Goal: Find specific page/section: Find specific page/section

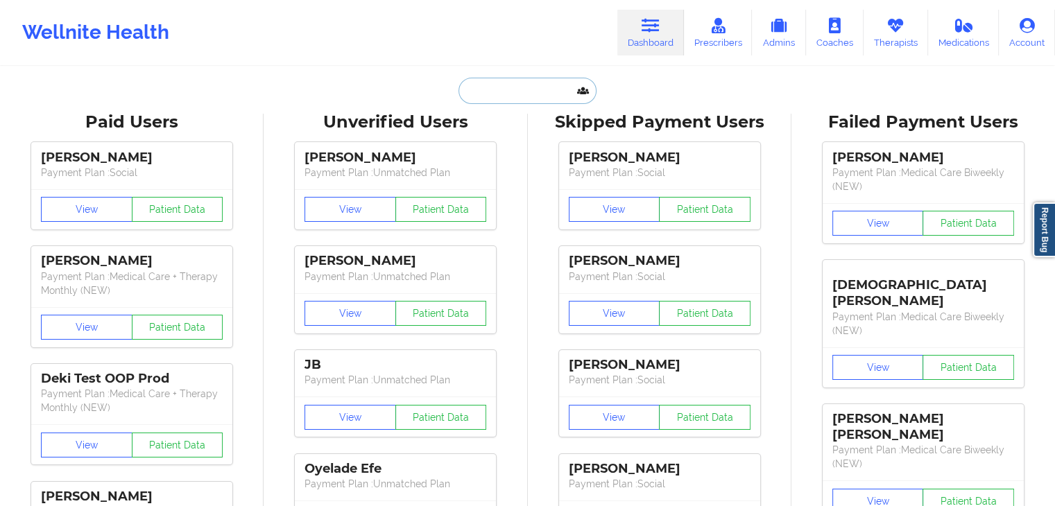
click at [505, 92] on input "text" at bounding box center [527, 91] width 137 height 26
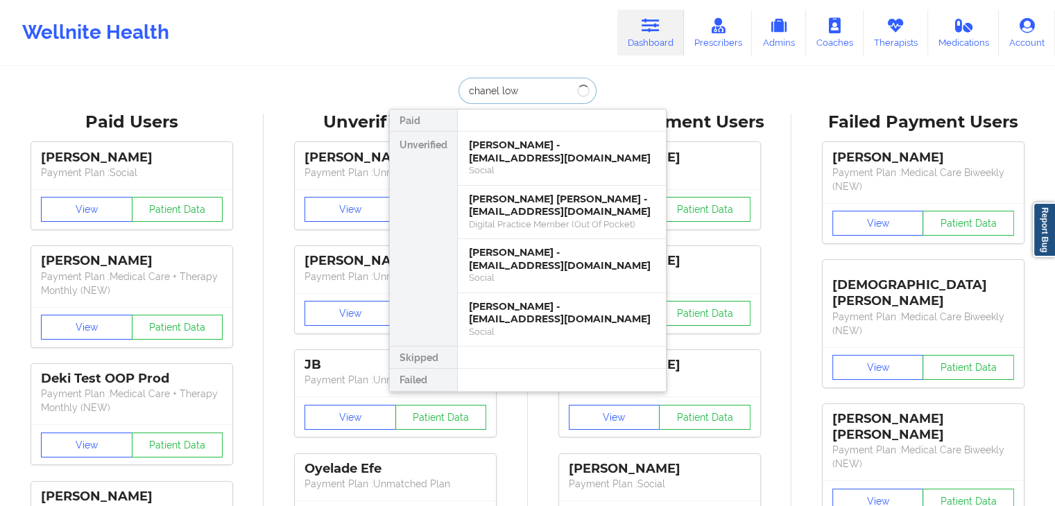
type input "chanel lowr"
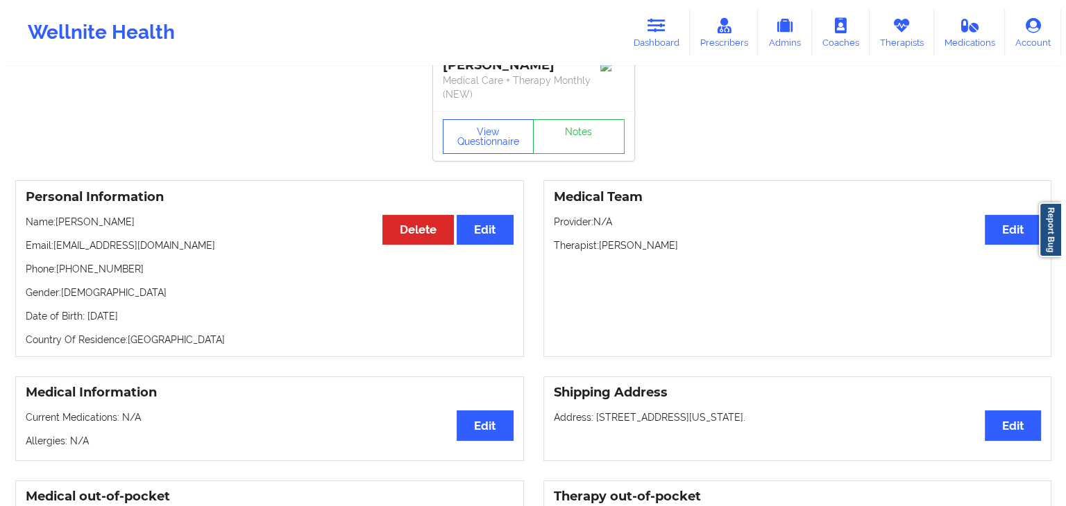
scroll to position [30, 0]
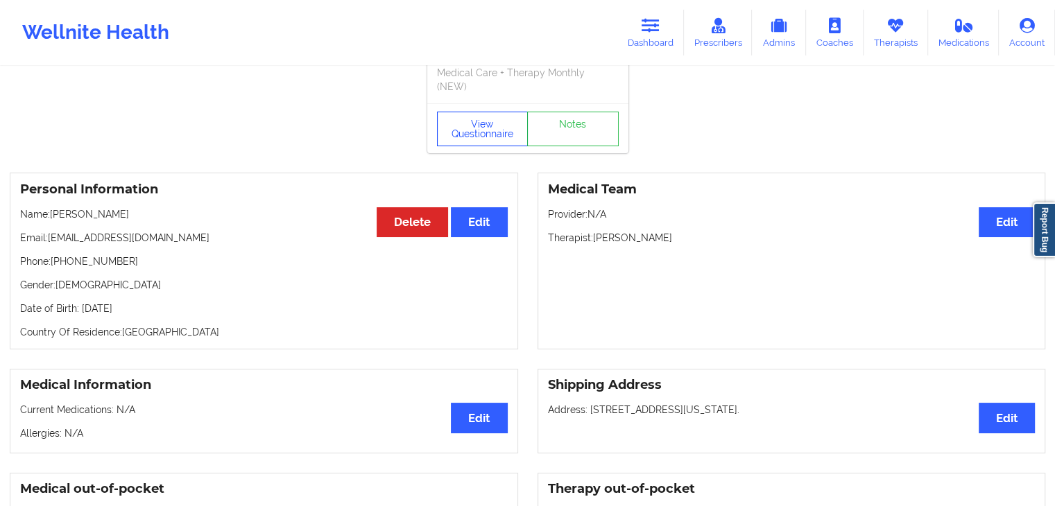
click at [491, 126] on button "View Questionnaire" at bounding box center [483, 129] width 92 height 35
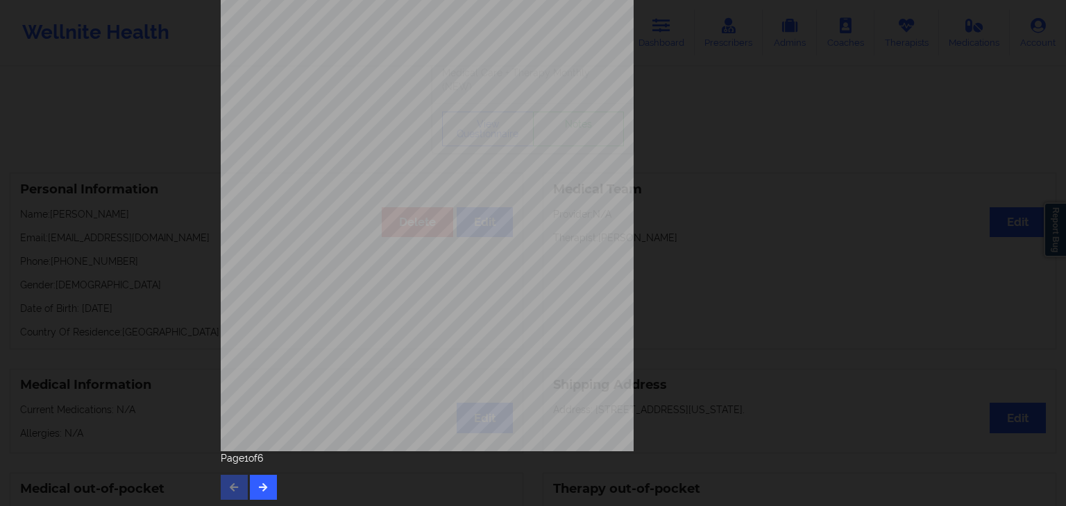
scroll to position [155, 0]
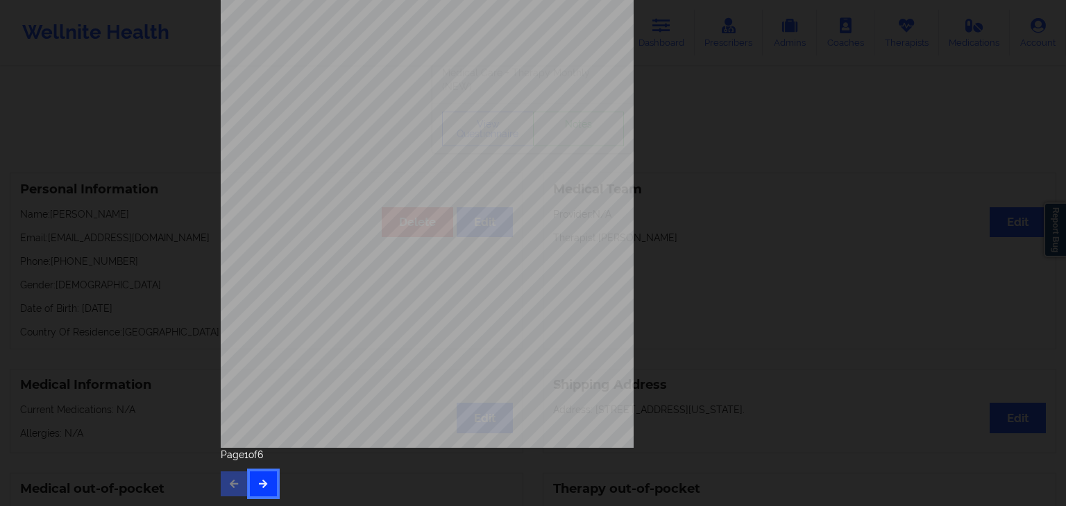
click at [266, 484] on button "button" at bounding box center [263, 484] width 27 height 25
click at [268, 480] on button "button" at bounding box center [263, 484] width 27 height 25
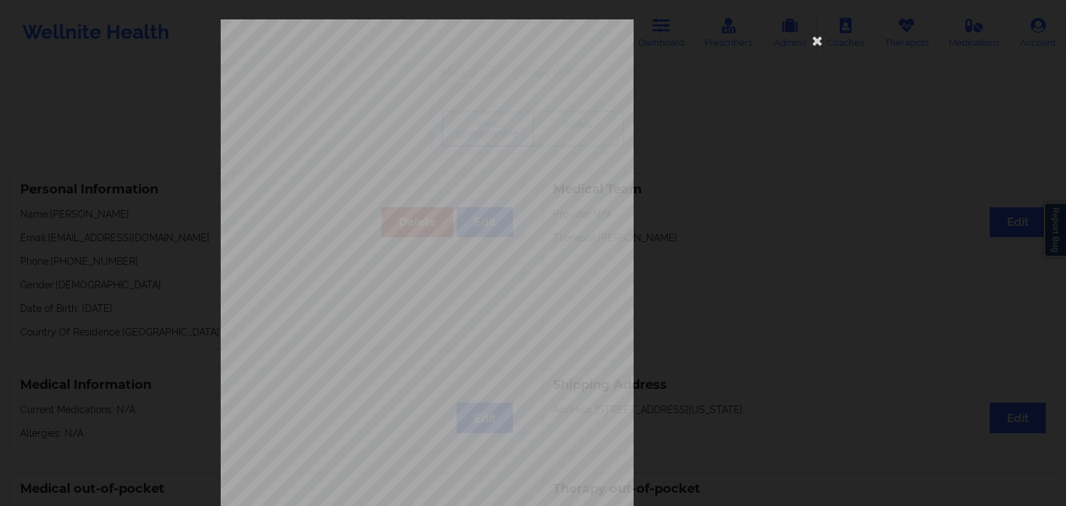
click at [268, 480] on div "Government ID image Page 4 of 6" at bounding box center [533, 253] width 1066 height 506
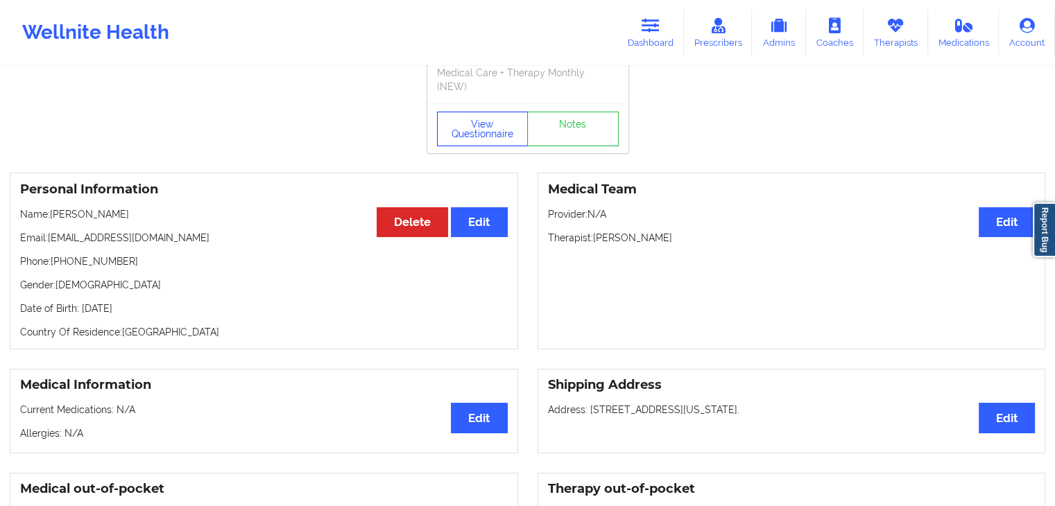
click at [484, 131] on button "View Questionnaire" at bounding box center [483, 129] width 92 height 35
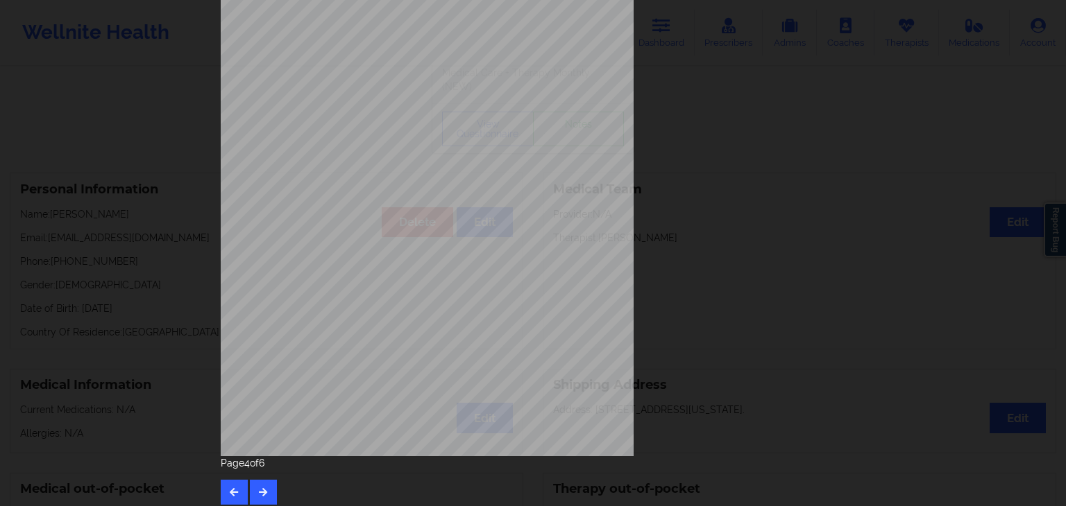
scroll to position [155, 0]
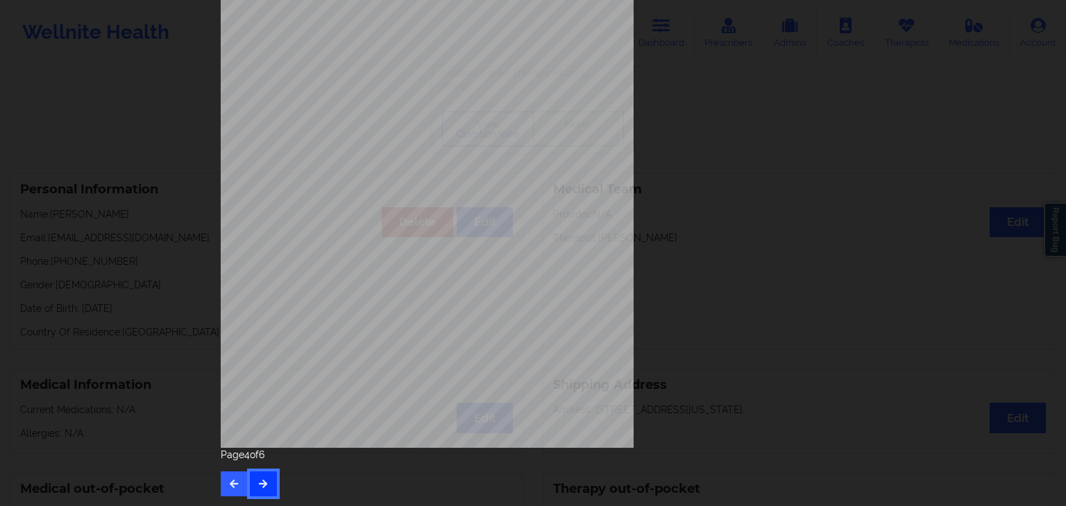
click at [263, 482] on icon "button" at bounding box center [263, 483] width 12 height 8
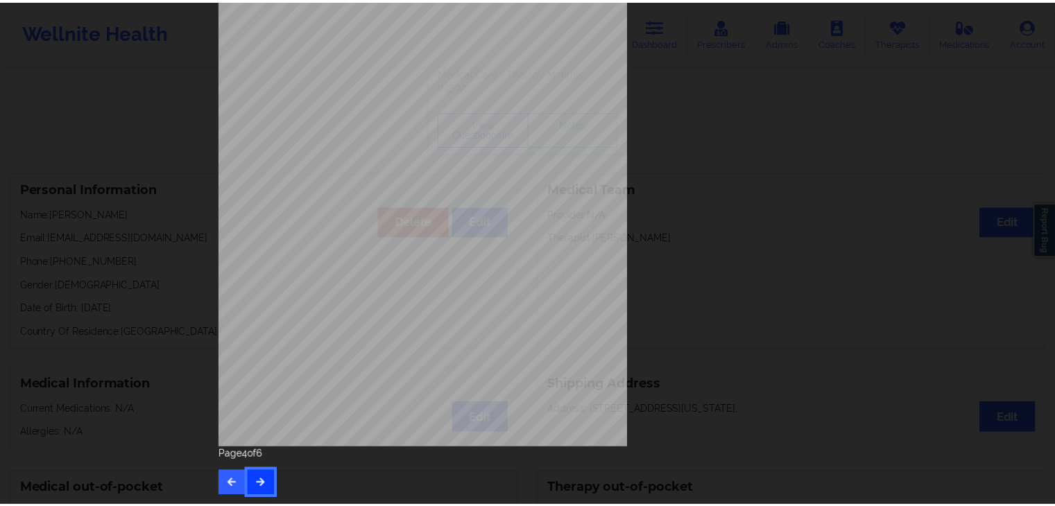
scroll to position [0, 0]
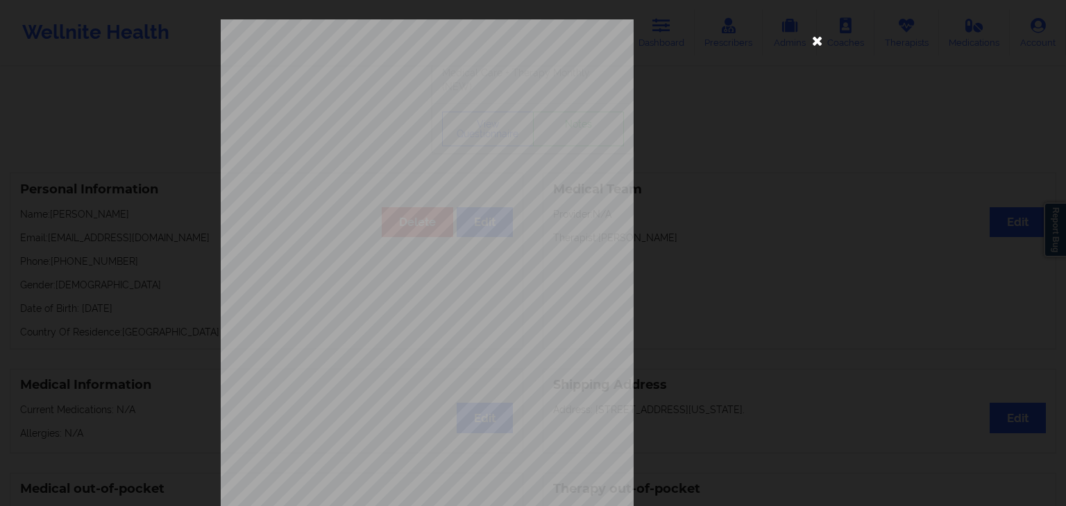
click at [819, 42] on icon at bounding box center [817, 40] width 22 height 22
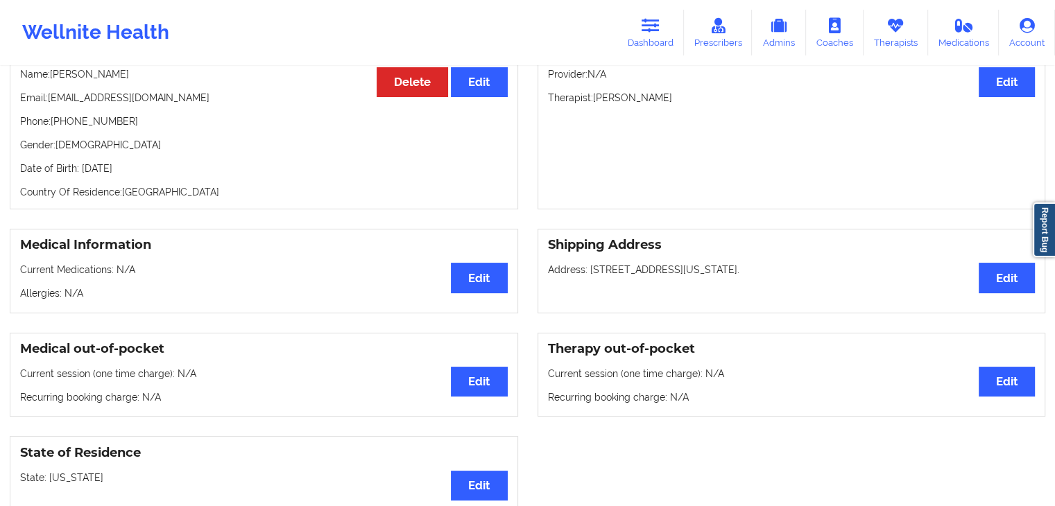
scroll to position [143, 0]
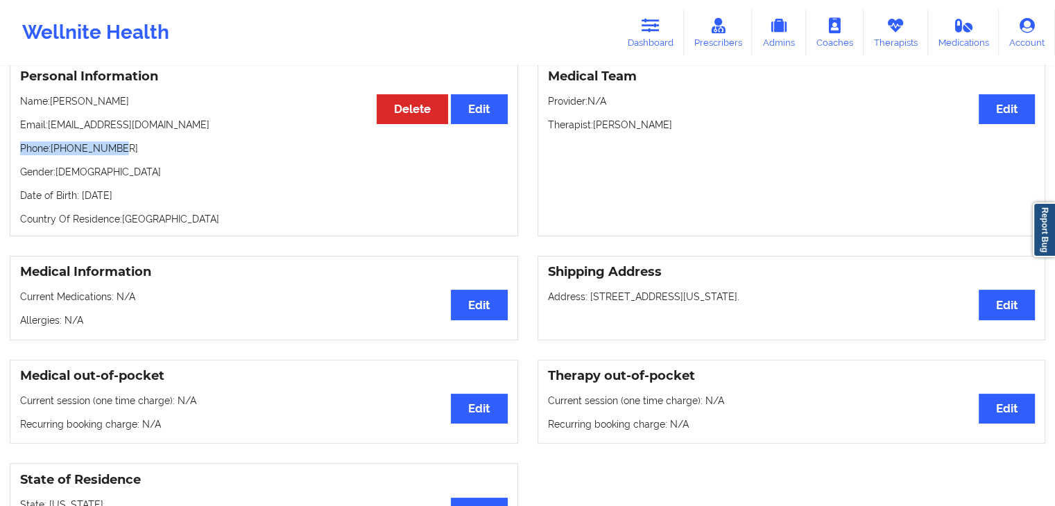
drag, startPoint x: 115, startPoint y: 145, endPoint x: 15, endPoint y: 143, distance: 100.6
click at [15, 143] on div "Personal Information Edit Delete Name: Chanel Lowry Email: lowrychanel@gmail.co…" at bounding box center [264, 148] width 509 height 177
copy p "Phone: +16315261954"
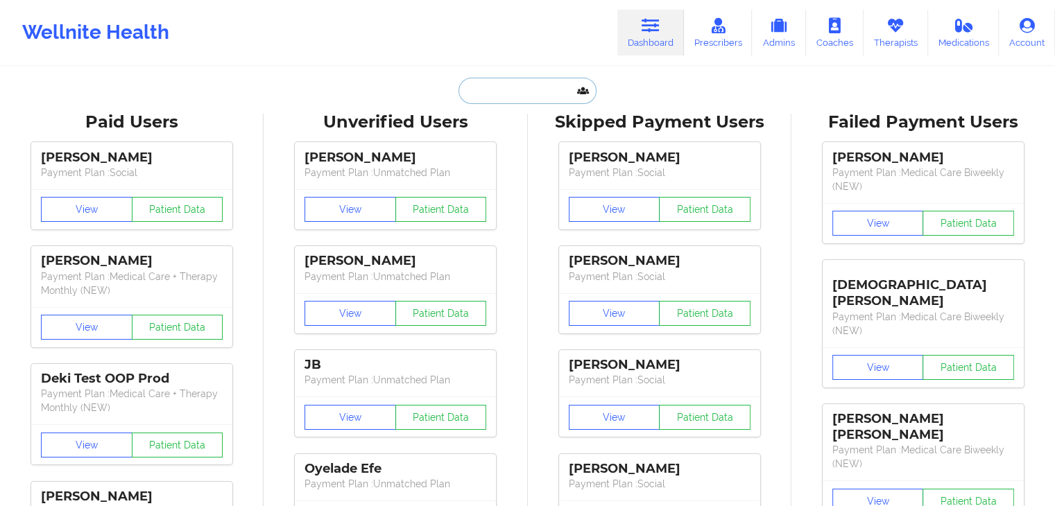
click at [504, 98] on input "text" at bounding box center [527, 91] width 137 height 26
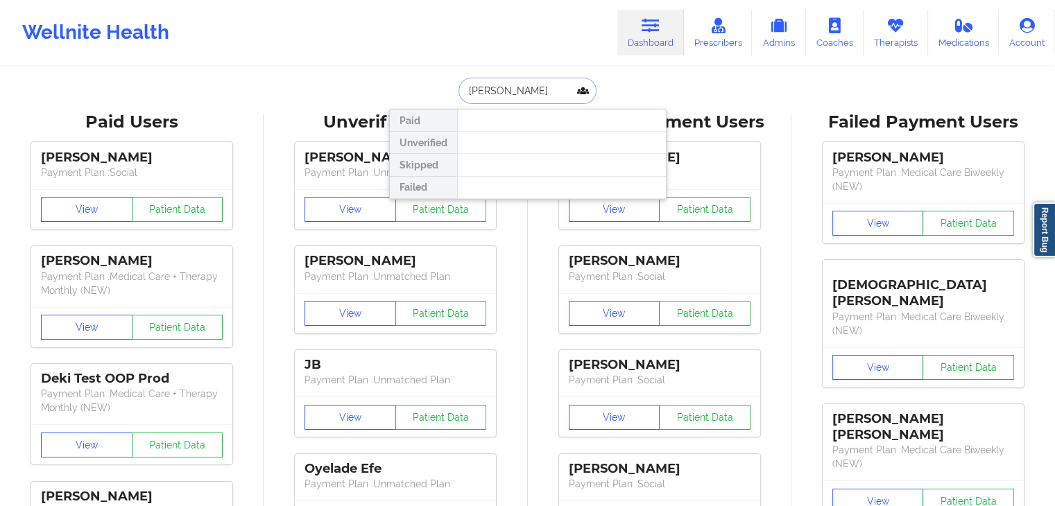
type input "[PERSON_NAME]"
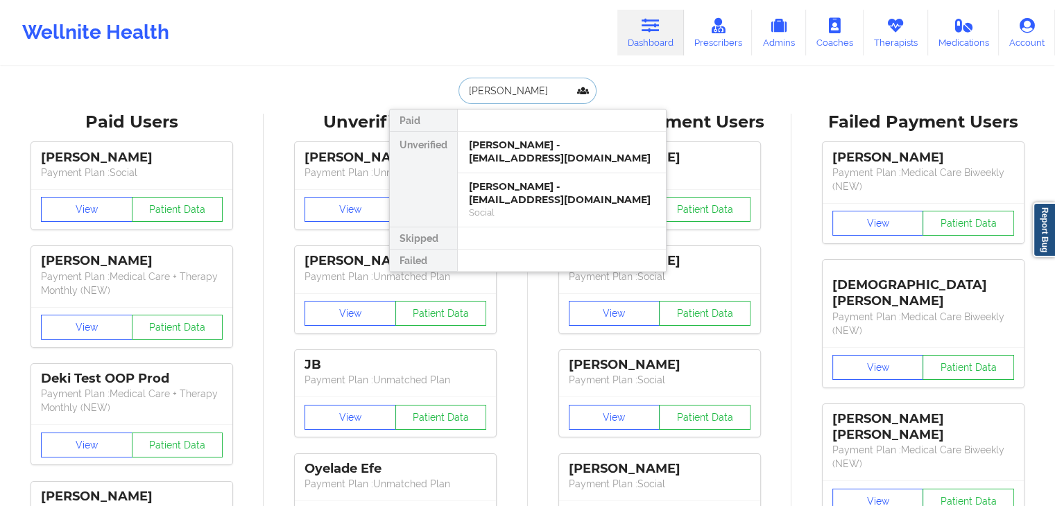
click at [511, 132] on div "[PERSON_NAME] - [EMAIL_ADDRESS][DOMAIN_NAME]" at bounding box center [562, 153] width 208 height 42
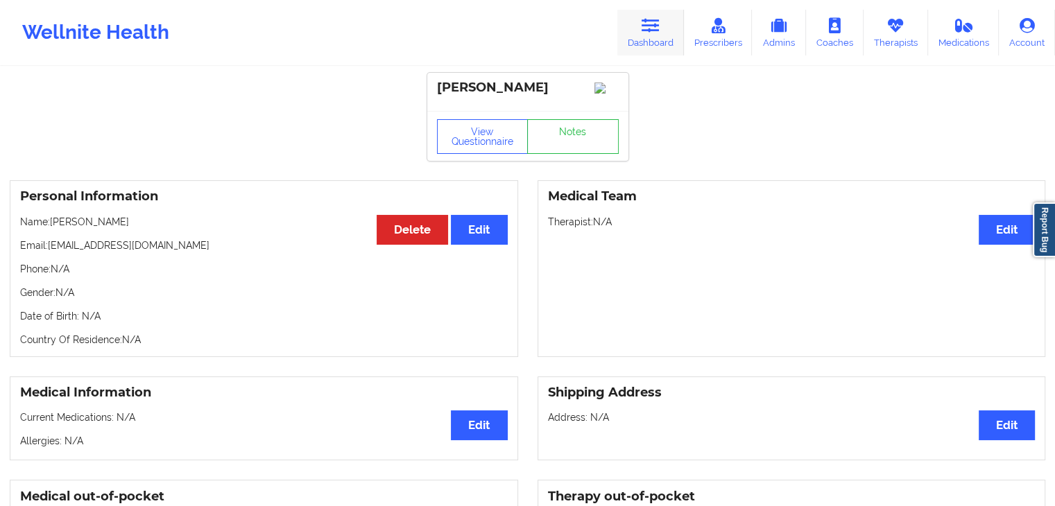
click at [653, 30] on icon at bounding box center [651, 25] width 18 height 15
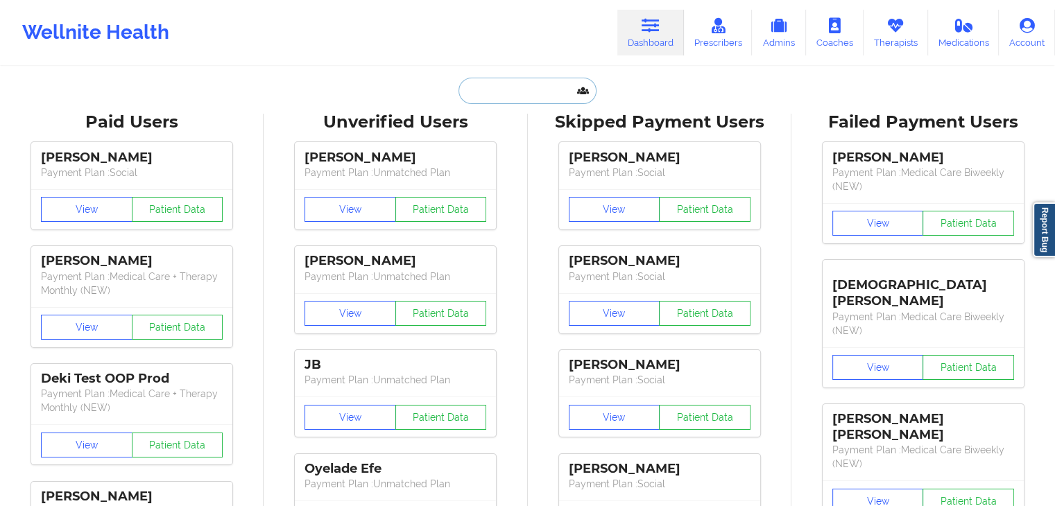
click at [511, 79] on input "text" at bounding box center [527, 91] width 137 height 26
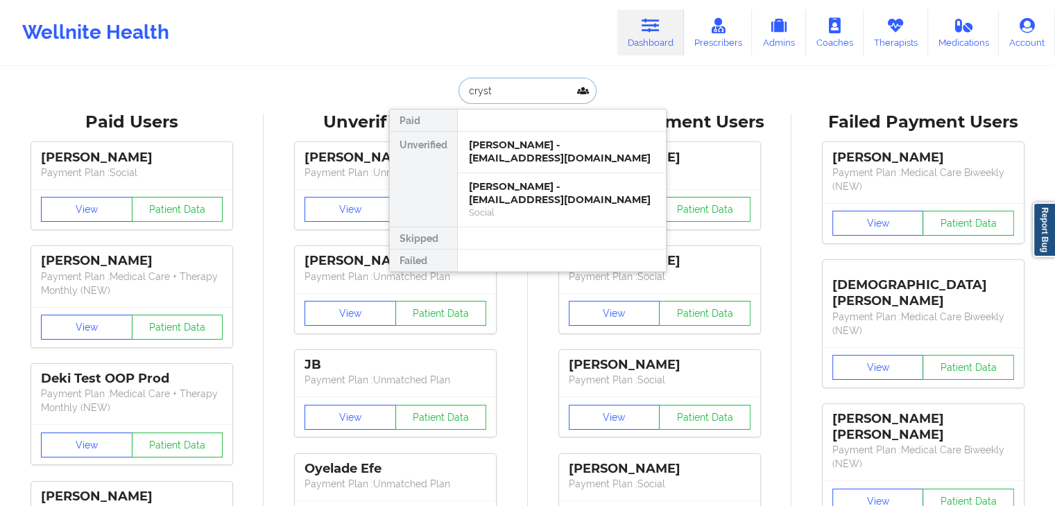
type input "crysta"
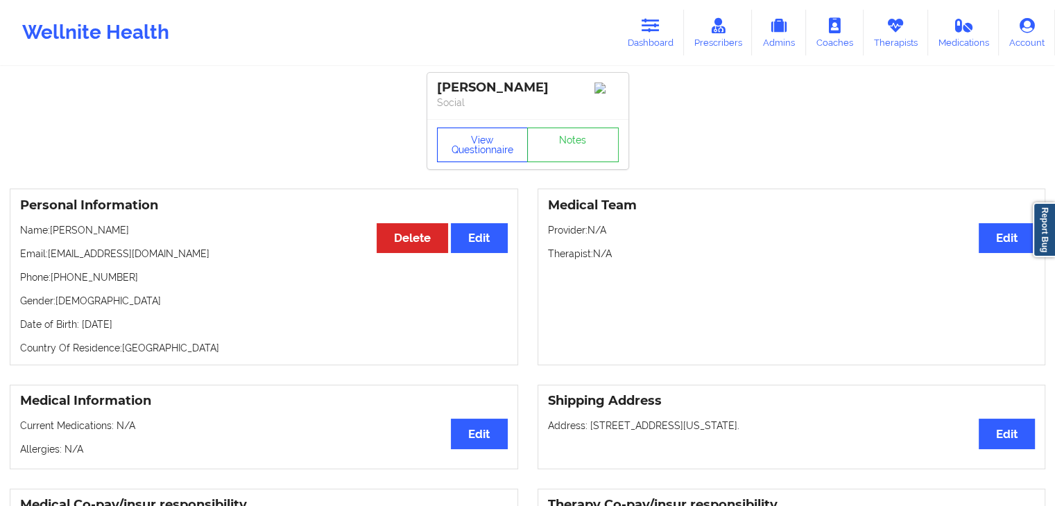
click at [486, 155] on button "View Questionnaire" at bounding box center [483, 145] width 92 height 35
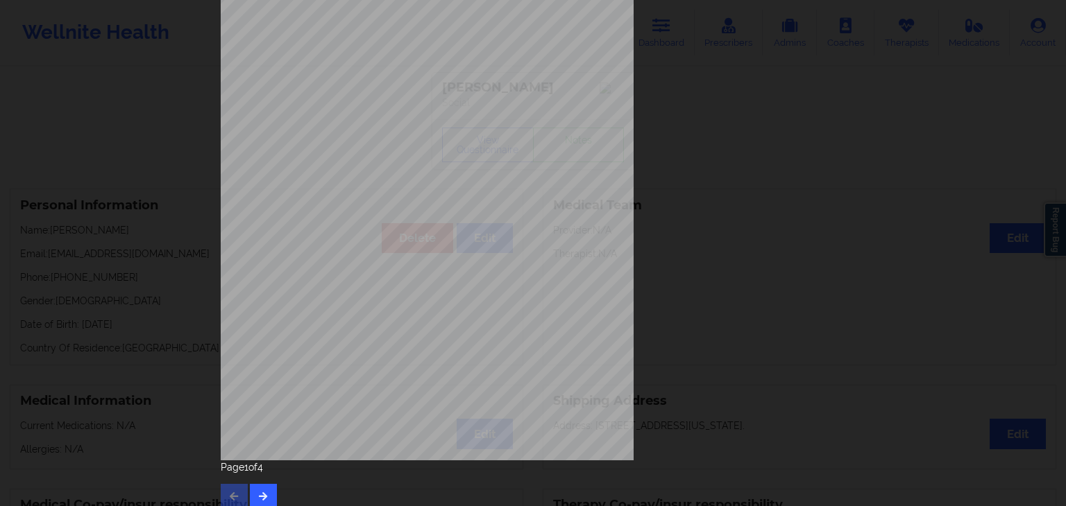
scroll to position [155, 0]
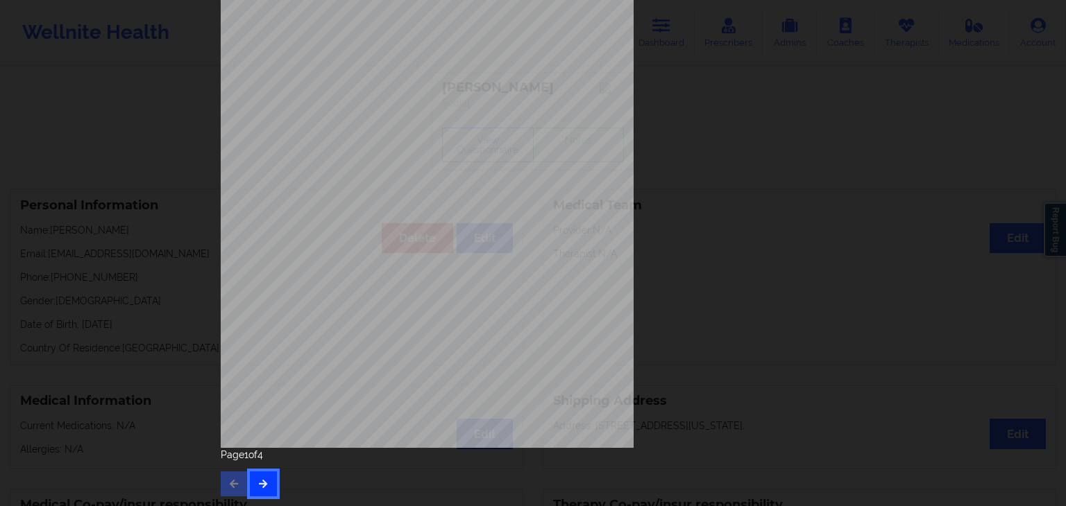
click at [271, 484] on button "button" at bounding box center [263, 484] width 27 height 25
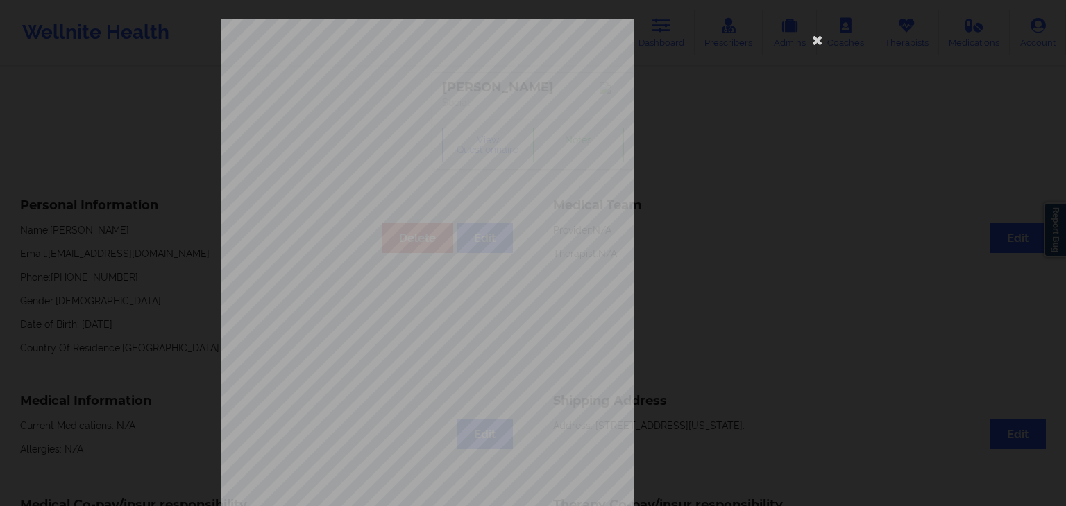
scroll to position [0, 0]
click at [817, 42] on icon at bounding box center [817, 40] width 22 height 22
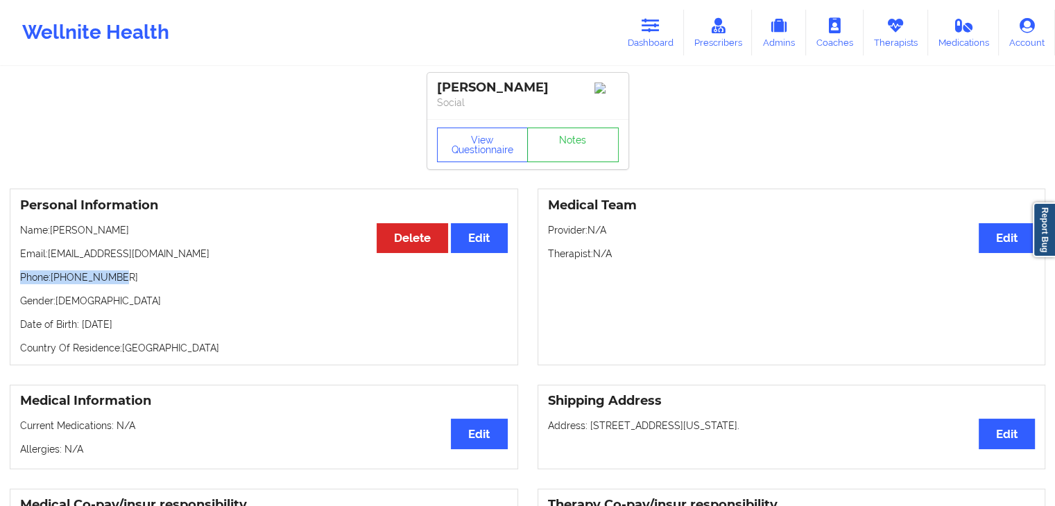
drag, startPoint x: 123, startPoint y: 281, endPoint x: 17, endPoint y: 282, distance: 106.8
click at [17, 282] on div "Personal Information Edit Delete Name: [PERSON_NAME] Email: [EMAIL_ADDRESS][DOM…" at bounding box center [264, 277] width 509 height 177
copy p "Phone: [PHONE_NUMBER]"
click at [465, 153] on button "View Questionnaire" at bounding box center [483, 145] width 92 height 35
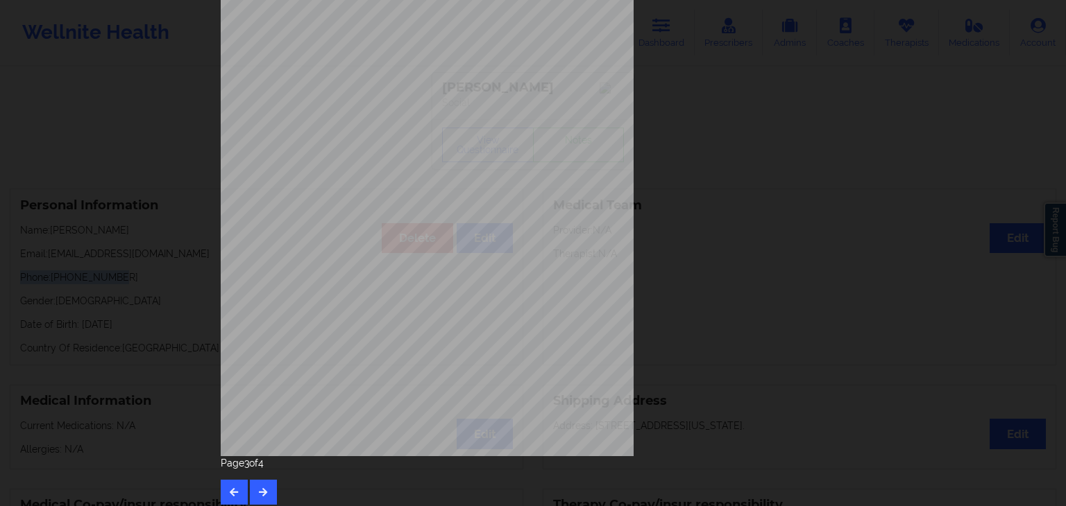
scroll to position [155, 0]
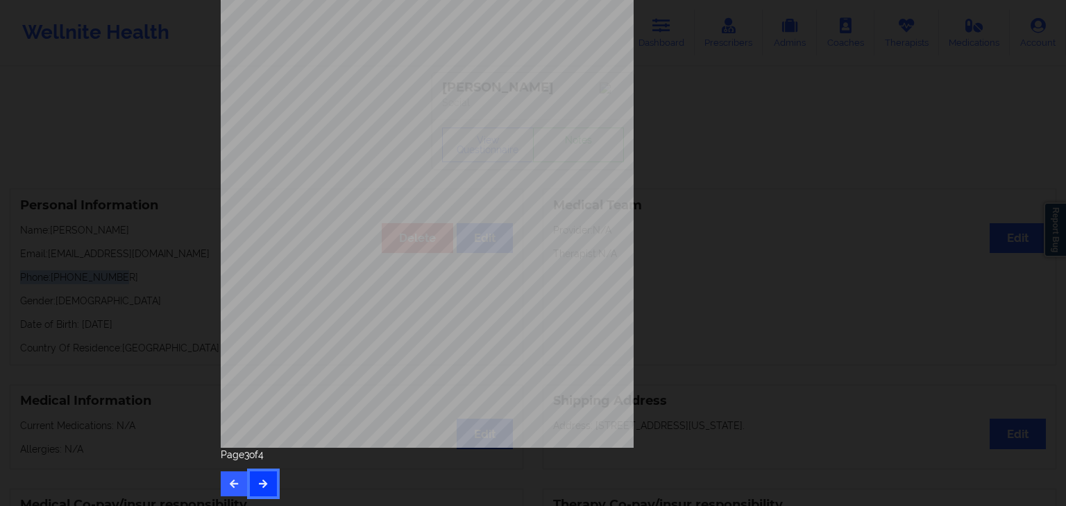
click at [263, 482] on icon "button" at bounding box center [263, 483] width 12 height 8
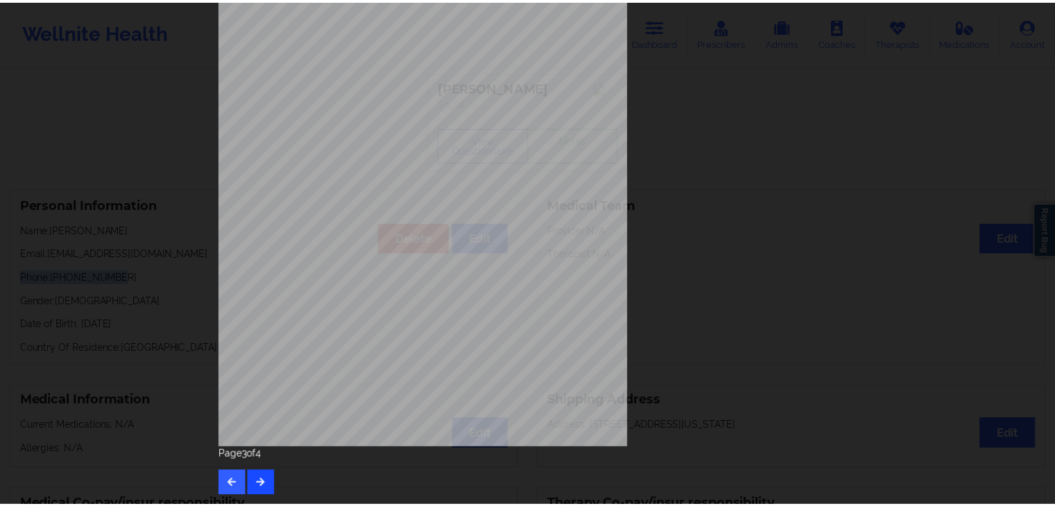
scroll to position [0, 0]
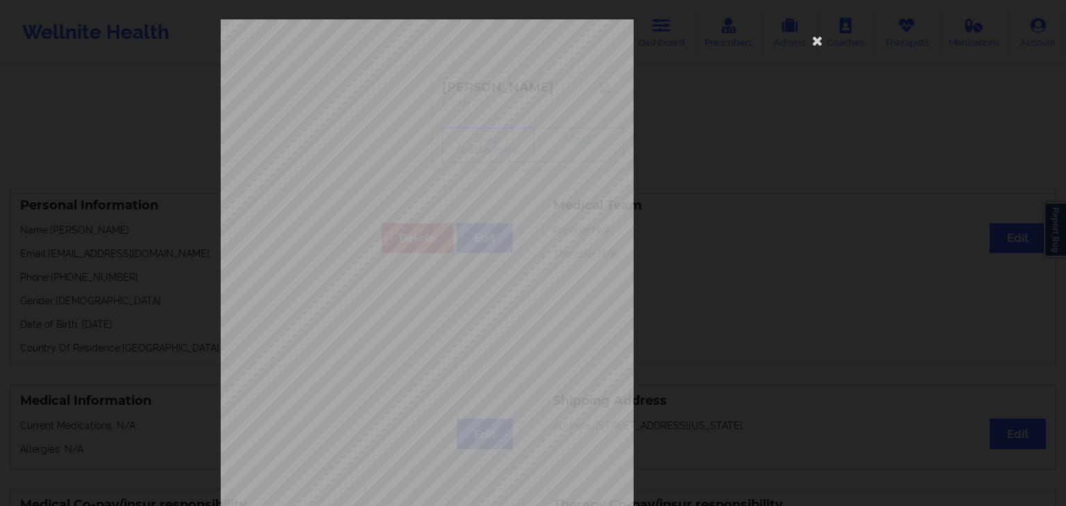
click at [795, 42] on div "Insurance Company Identity number by patient BCBS CO Insurance dependency statu…" at bounding box center [533, 311] width 624 height 584
click at [819, 41] on icon at bounding box center [817, 40] width 22 height 22
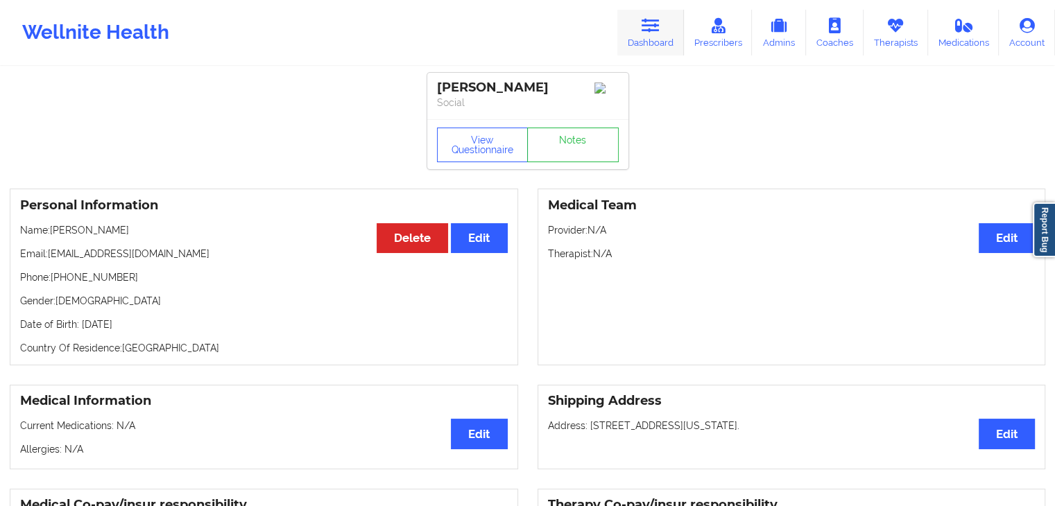
click at [651, 30] on icon at bounding box center [651, 25] width 18 height 15
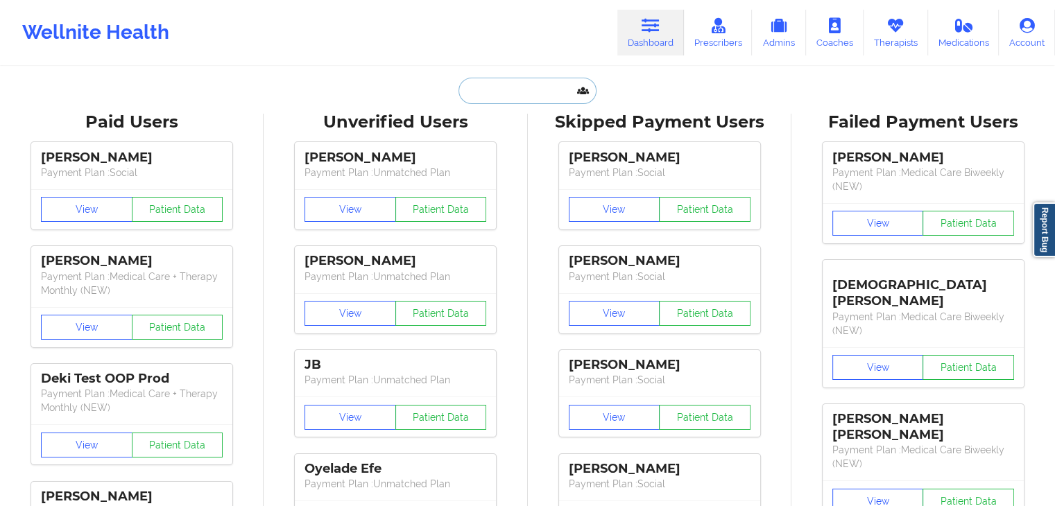
click at [481, 98] on input "text" at bounding box center [527, 91] width 137 height 26
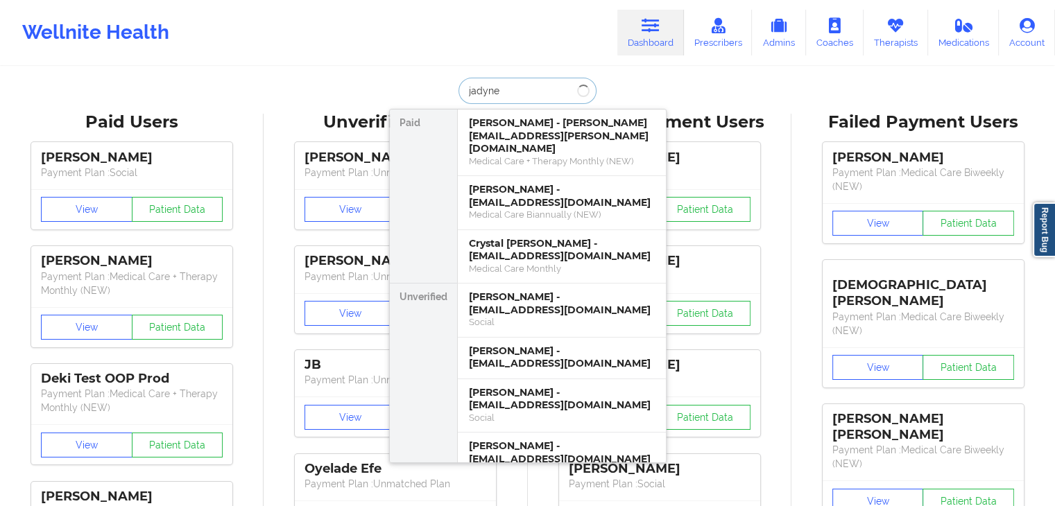
type input "jadyne m"
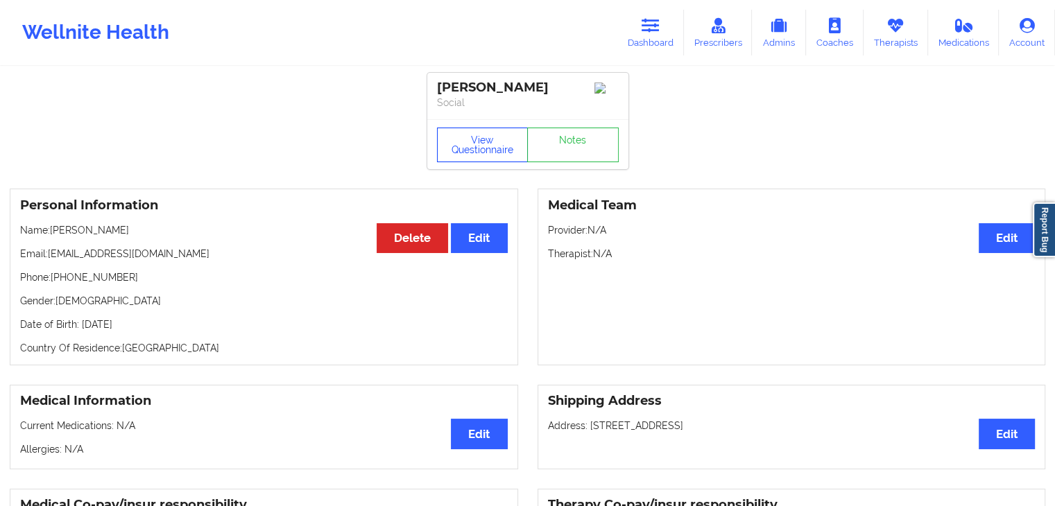
click at [492, 139] on button "View Questionnaire" at bounding box center [483, 145] width 92 height 35
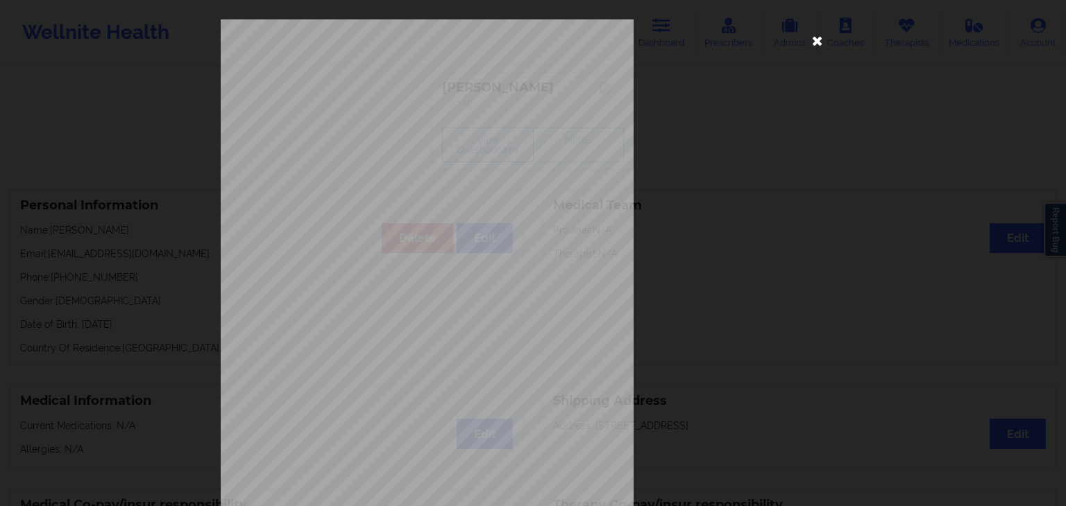
click at [816, 35] on icon at bounding box center [817, 40] width 22 height 22
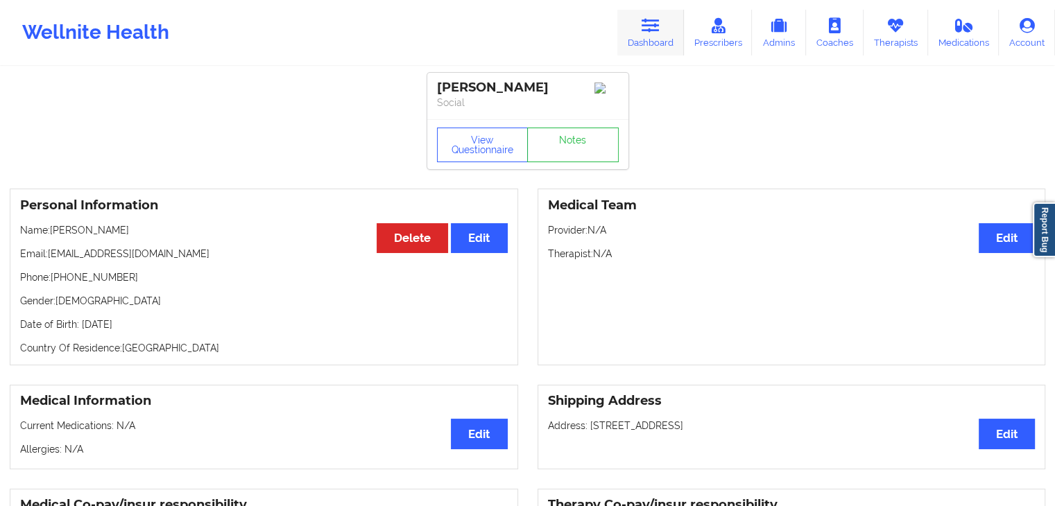
click at [637, 22] on link "Dashboard" at bounding box center [650, 33] width 67 height 46
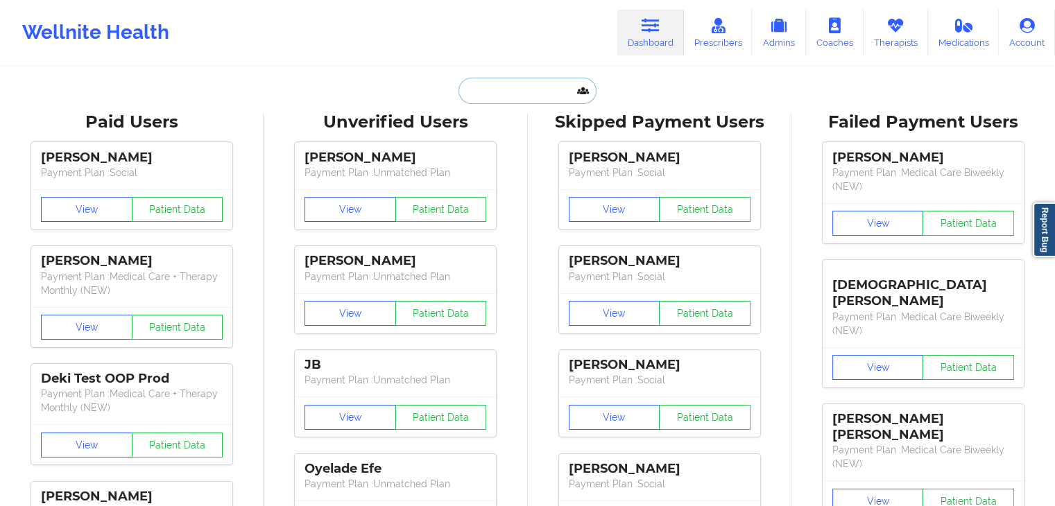
click at [485, 96] on input "text" at bounding box center [527, 91] width 137 height 26
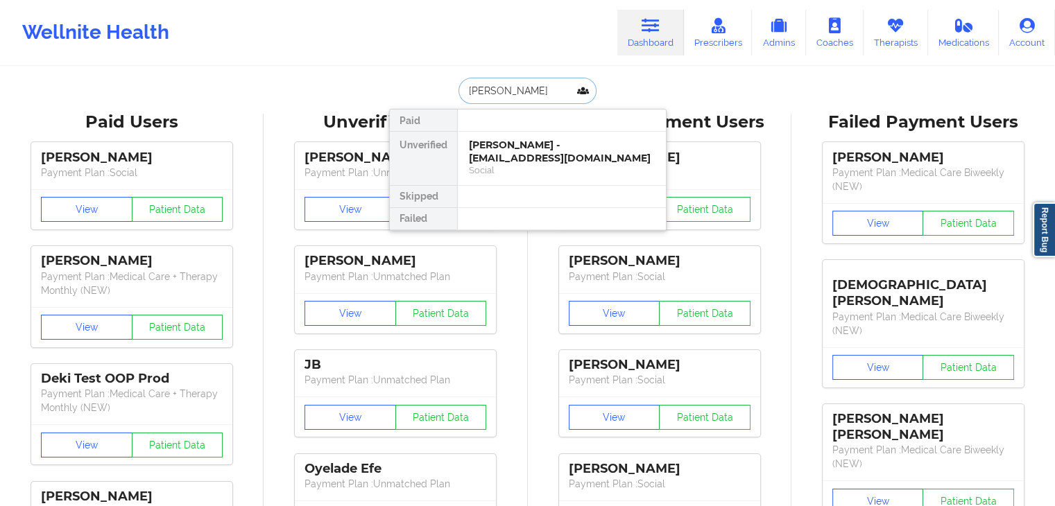
type input "[PERSON_NAME]"
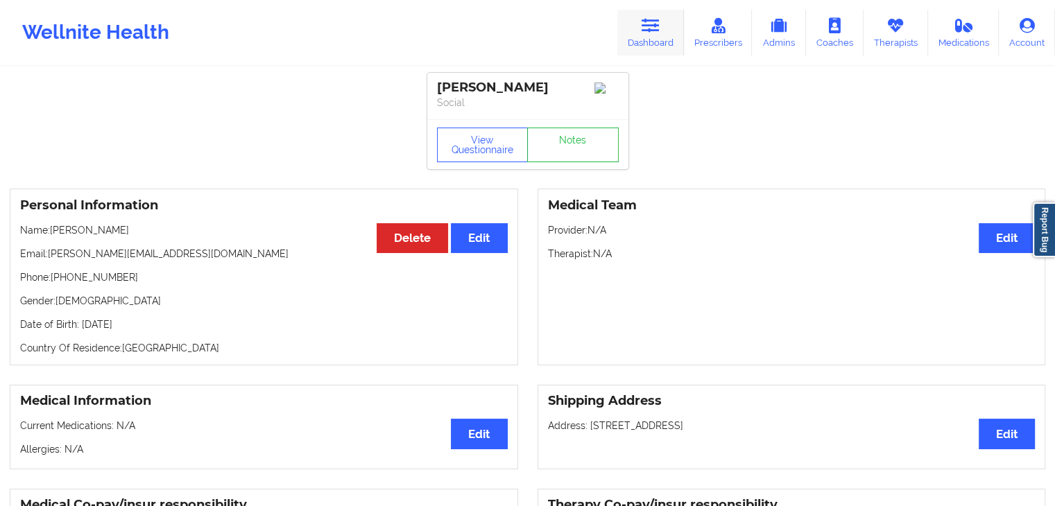
click at [645, 36] on link "Dashboard" at bounding box center [650, 33] width 67 height 46
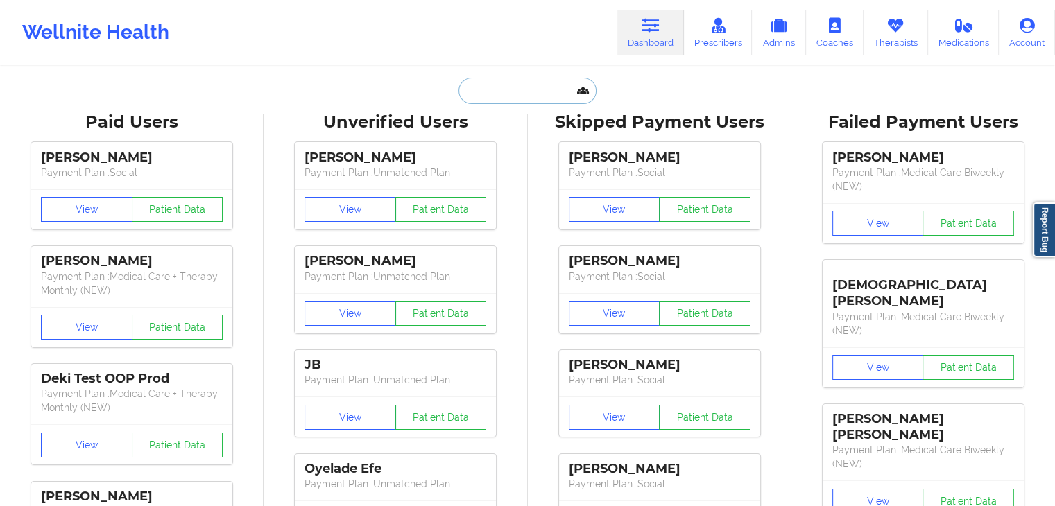
click at [499, 86] on input "text" at bounding box center [527, 91] width 137 height 26
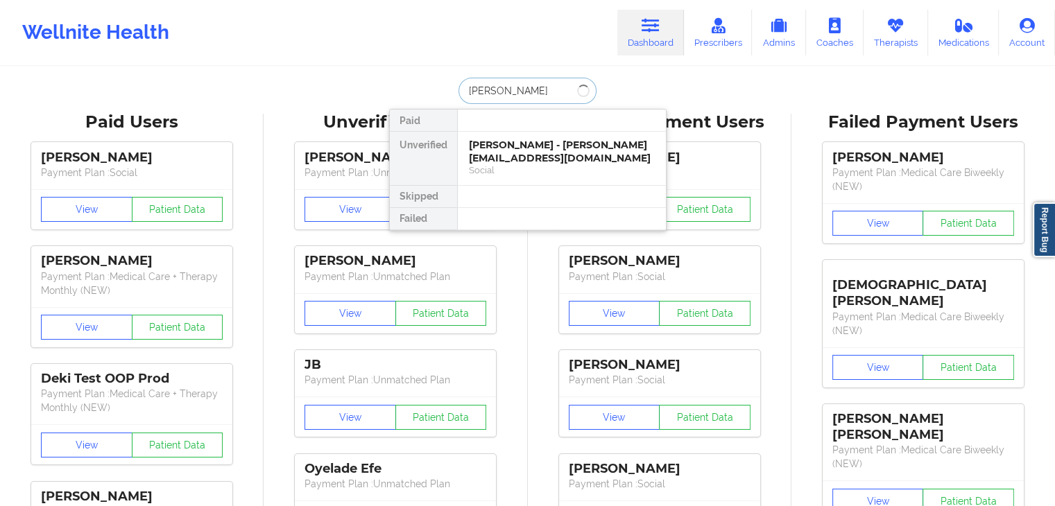
type input "[PERSON_NAME]"
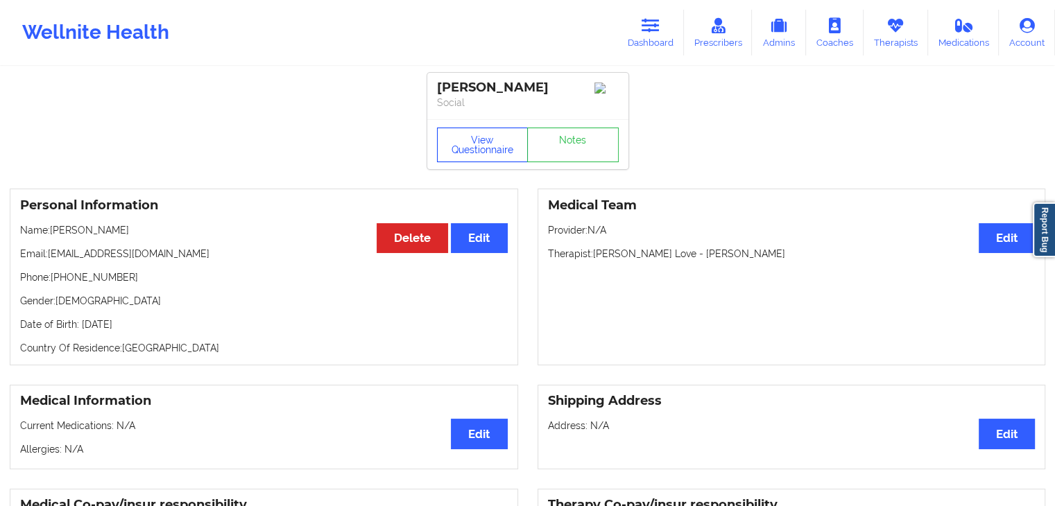
click at [468, 151] on button "View Questionnaire" at bounding box center [483, 145] width 92 height 35
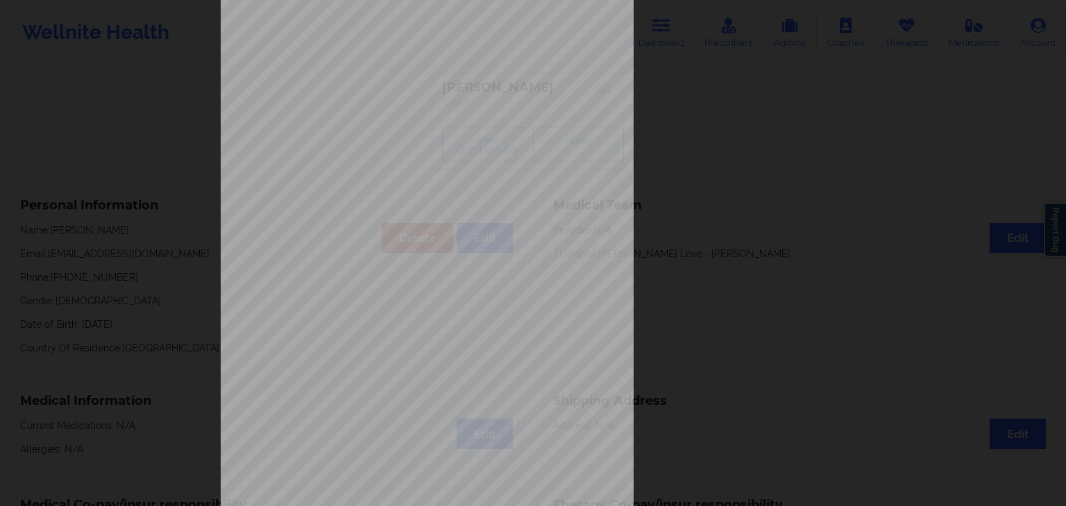
scroll to position [155, 0]
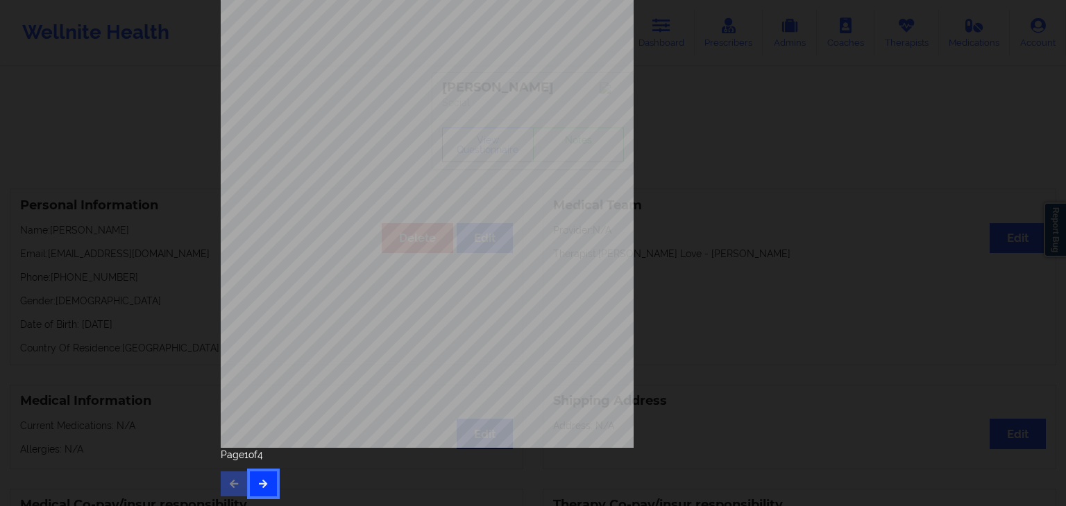
click at [257, 492] on button "button" at bounding box center [263, 484] width 27 height 25
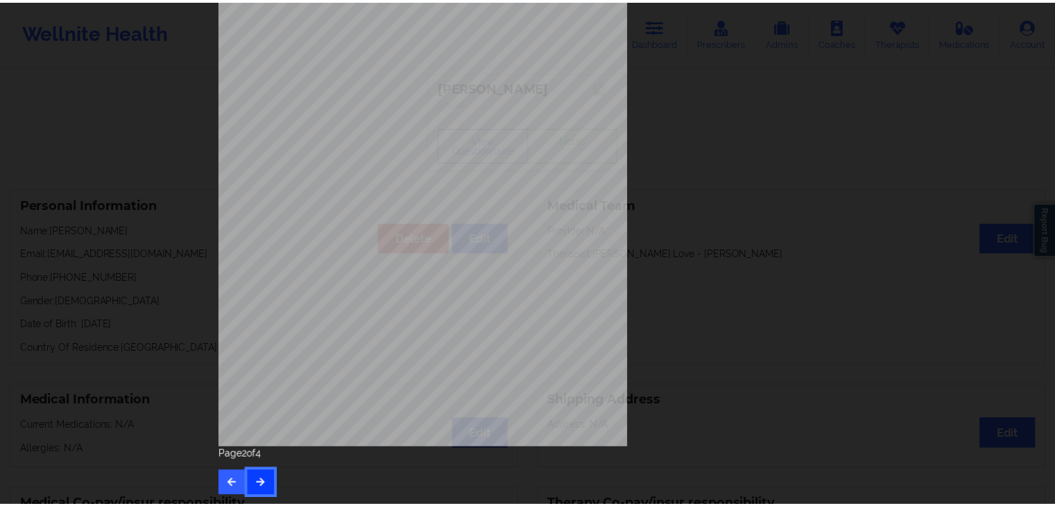
scroll to position [0, 0]
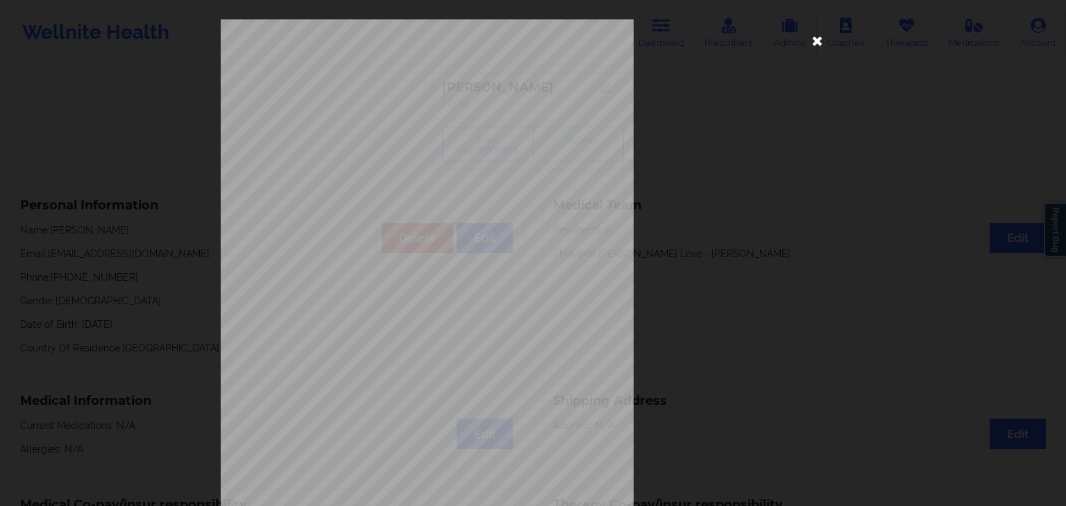
click at [821, 34] on icon at bounding box center [817, 40] width 22 height 22
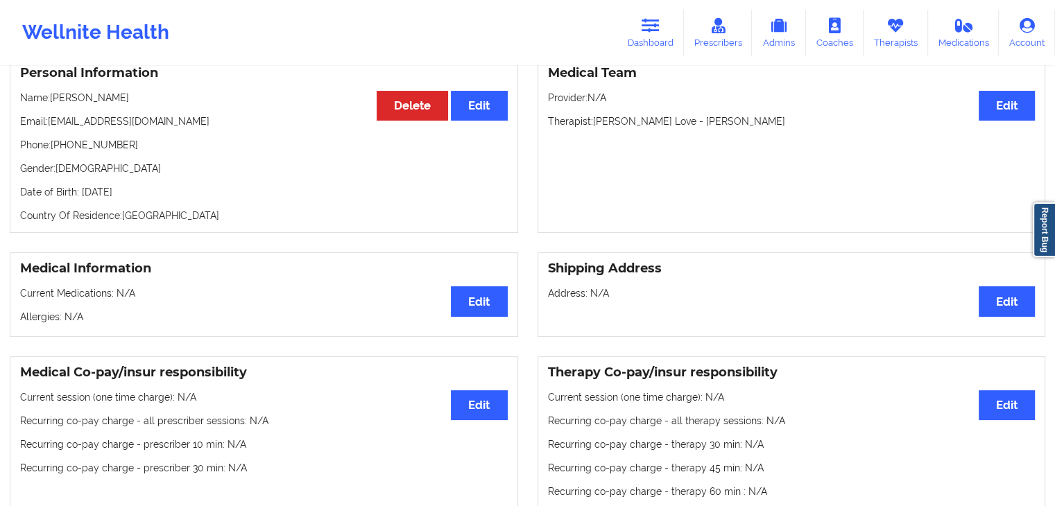
scroll to position [58, 0]
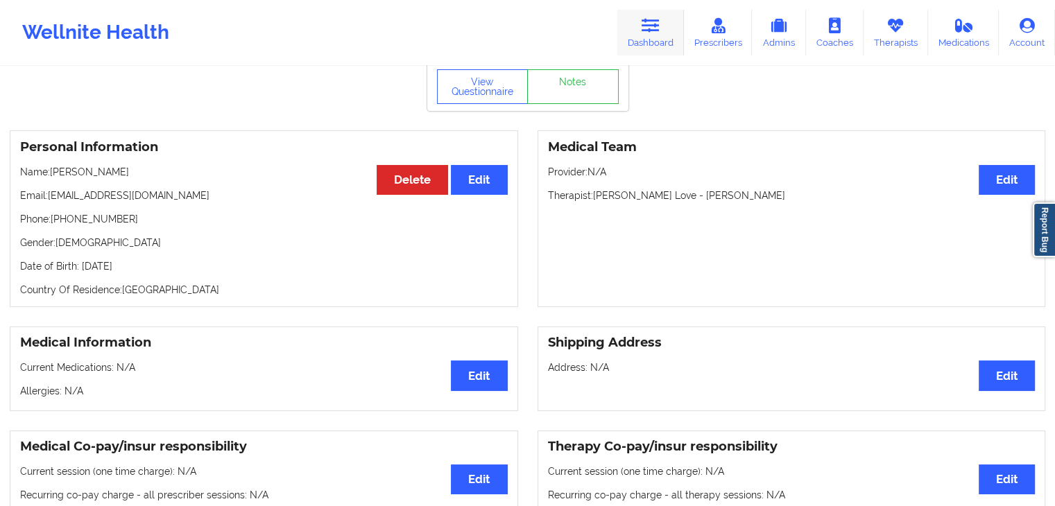
click at [644, 40] on link "Dashboard" at bounding box center [650, 33] width 67 height 46
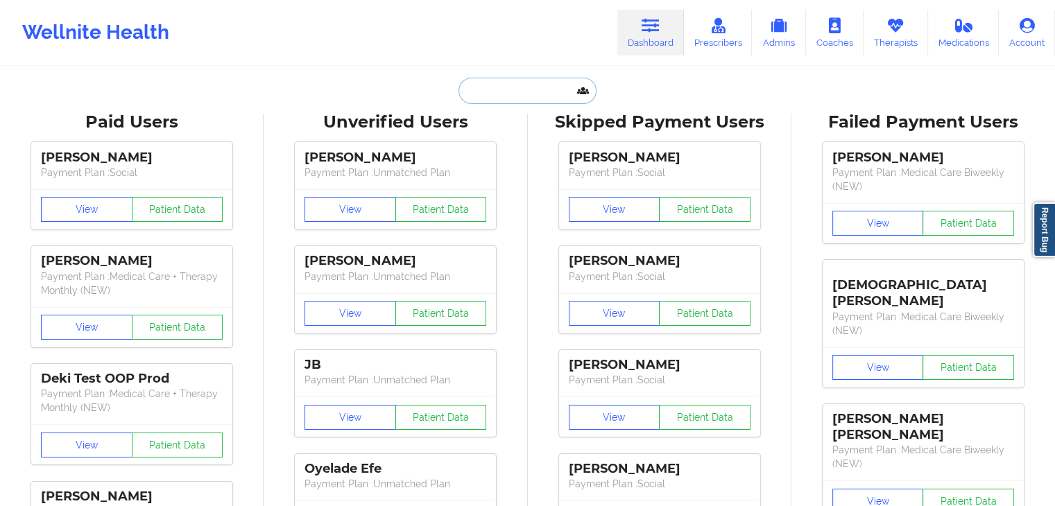
click at [489, 91] on input "text" at bounding box center [527, 91] width 137 height 26
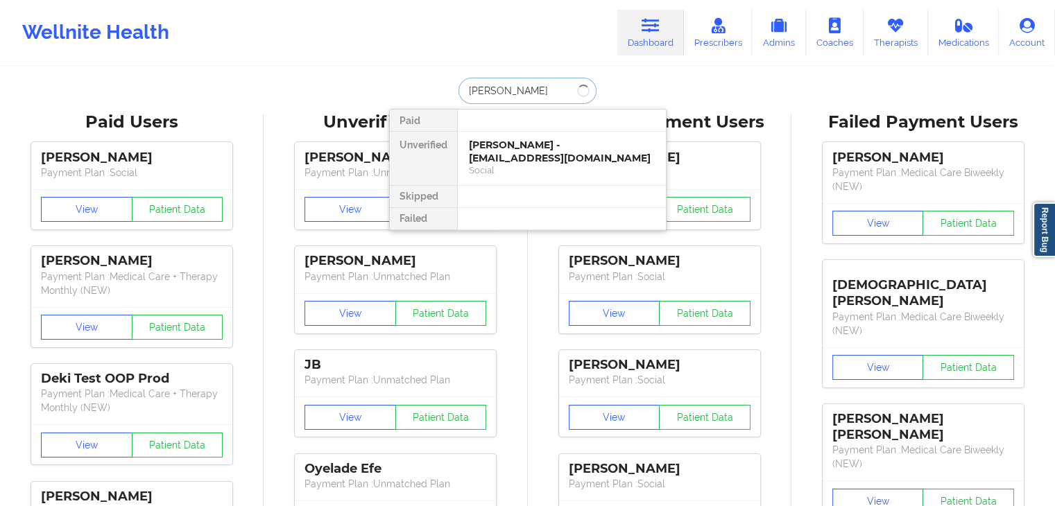
type input "[PERSON_NAME]"
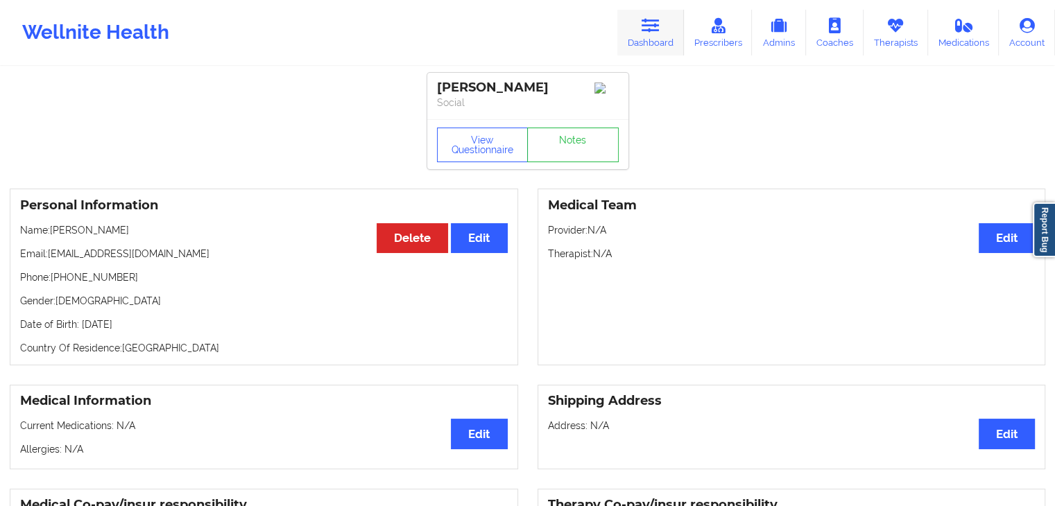
click at [635, 34] on link "Dashboard" at bounding box center [650, 33] width 67 height 46
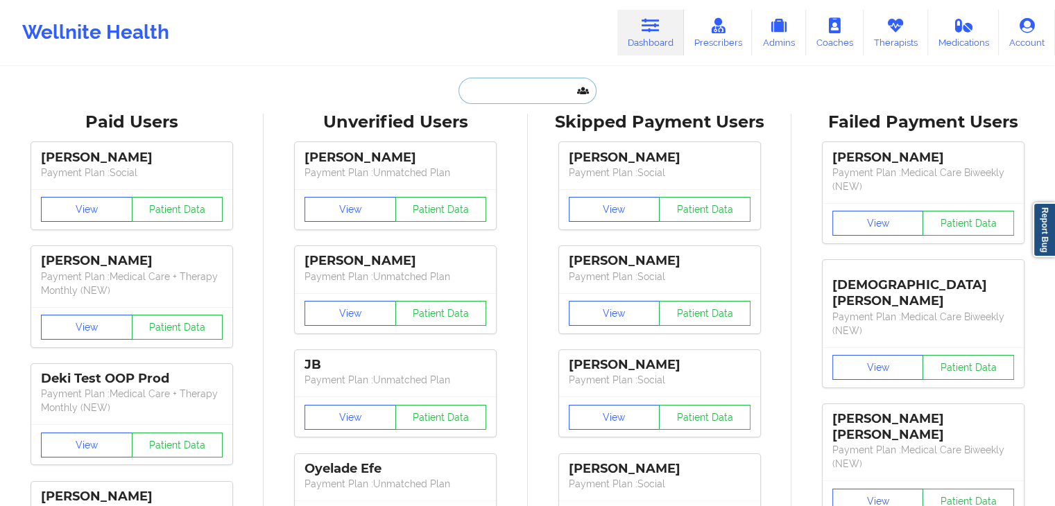
click at [473, 87] on input "text" at bounding box center [527, 91] width 137 height 26
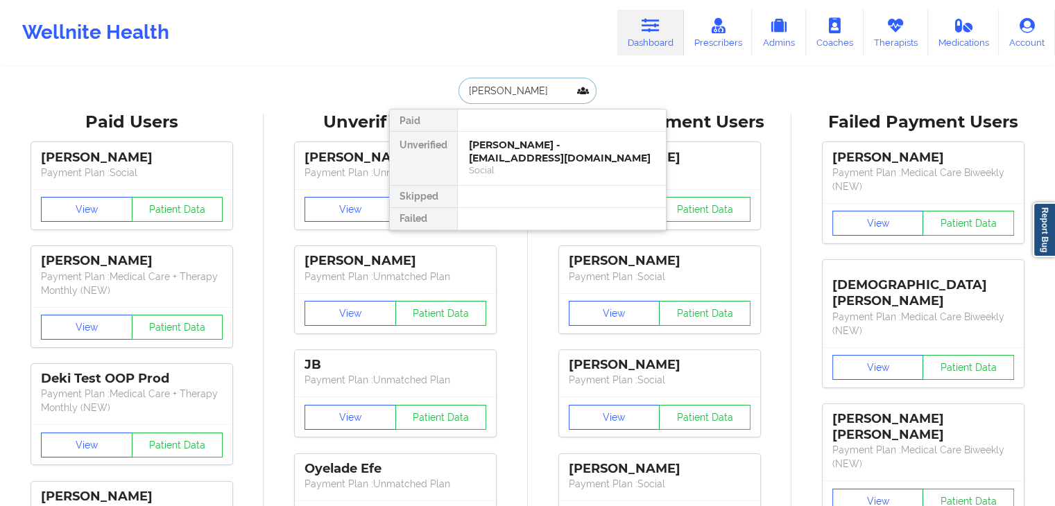
type input "[PERSON_NAME]"
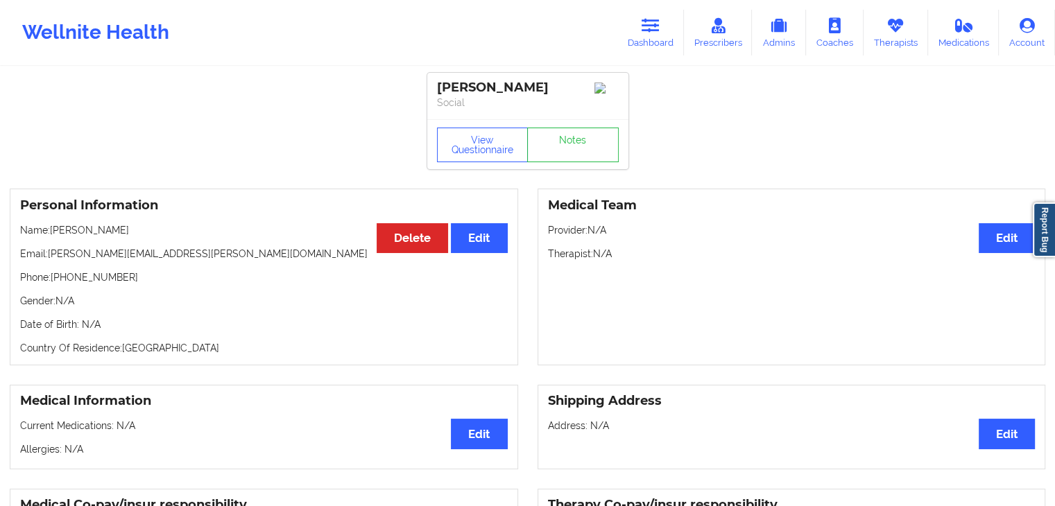
drag, startPoint x: 627, startPoint y: 40, endPoint x: 594, endPoint y: 49, distance: 34.7
click at [627, 40] on link "Dashboard" at bounding box center [650, 33] width 67 height 46
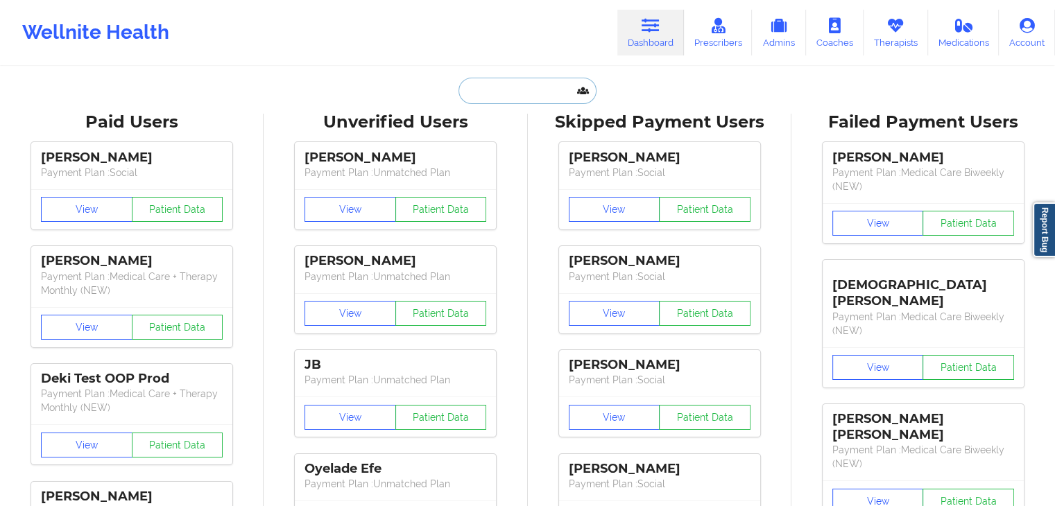
click at [523, 91] on input "text" at bounding box center [527, 91] width 137 height 26
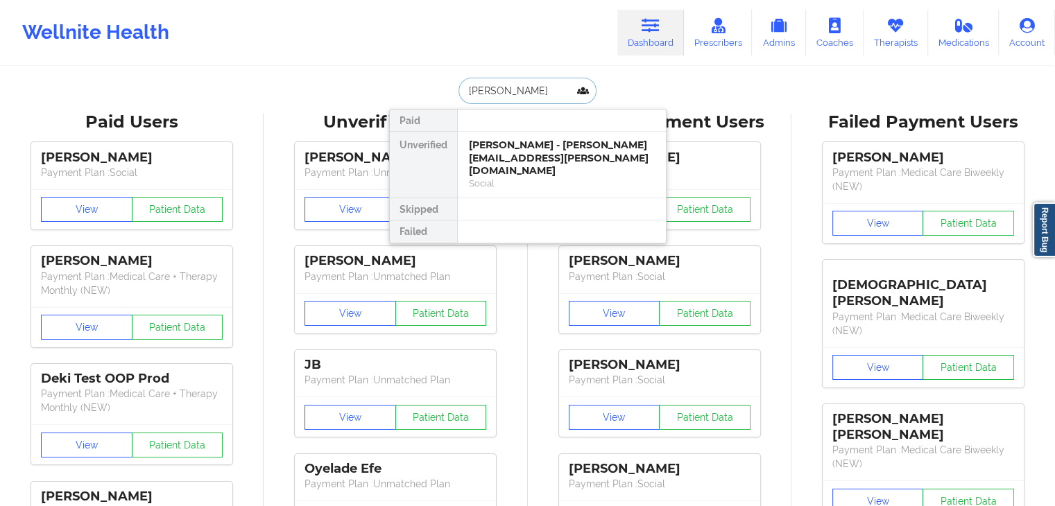
type input "[PERSON_NAME]"
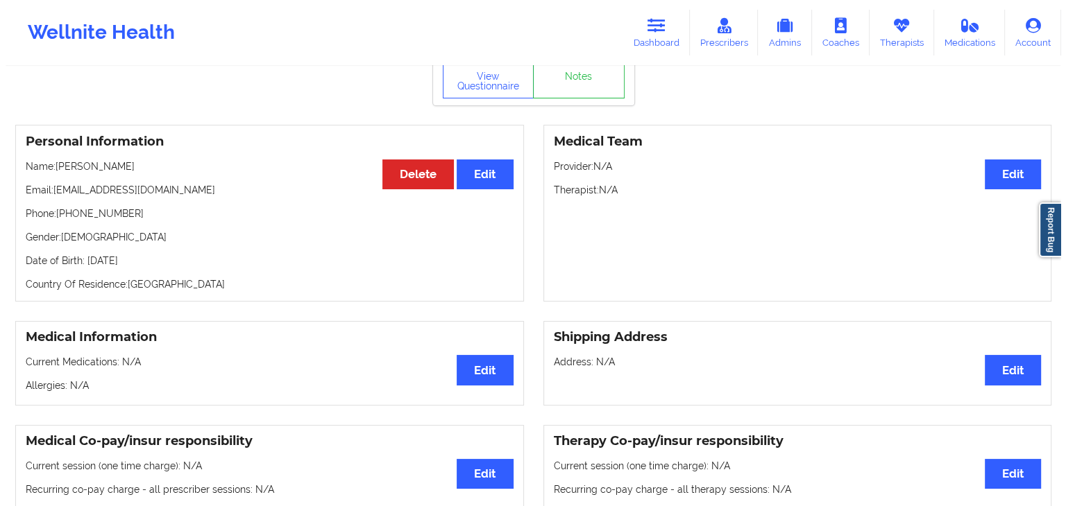
scroll to position [77, 0]
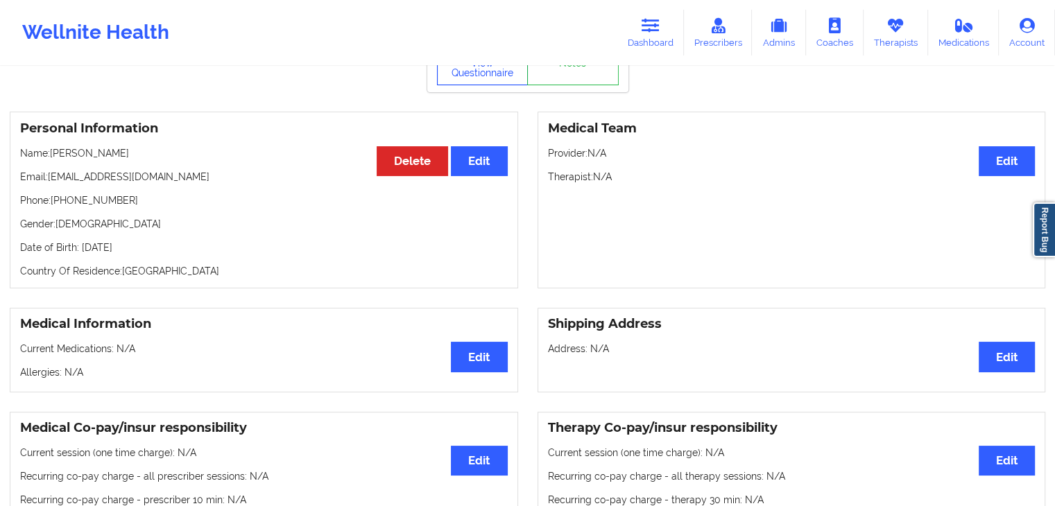
click at [490, 74] on button "View Questionnaire" at bounding box center [483, 68] width 92 height 35
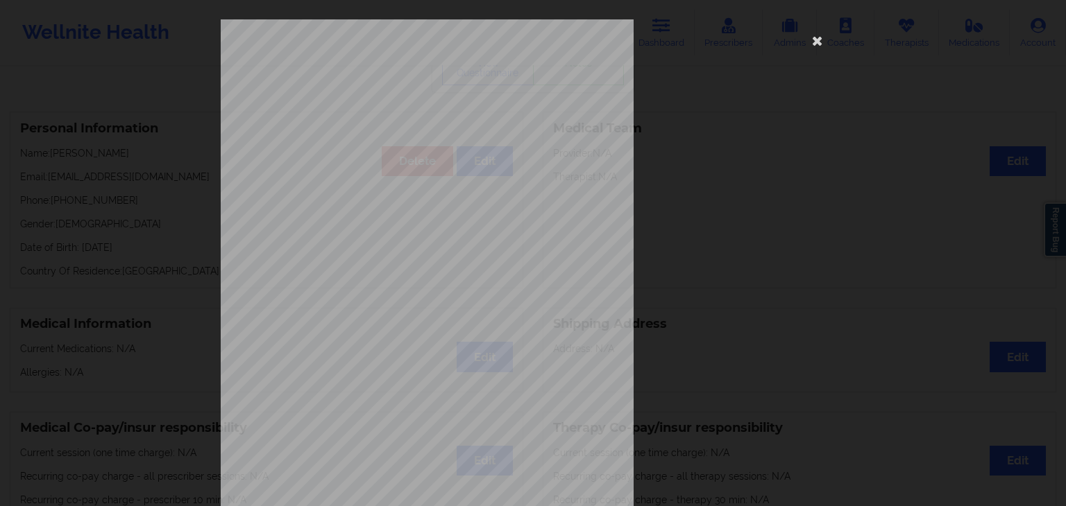
click at [502, 214] on span "Are you pregnant, breastfeeding or [MEDICAL_DATA] ? (Check all that apply)" at bounding box center [489, 216] width 250 height 8
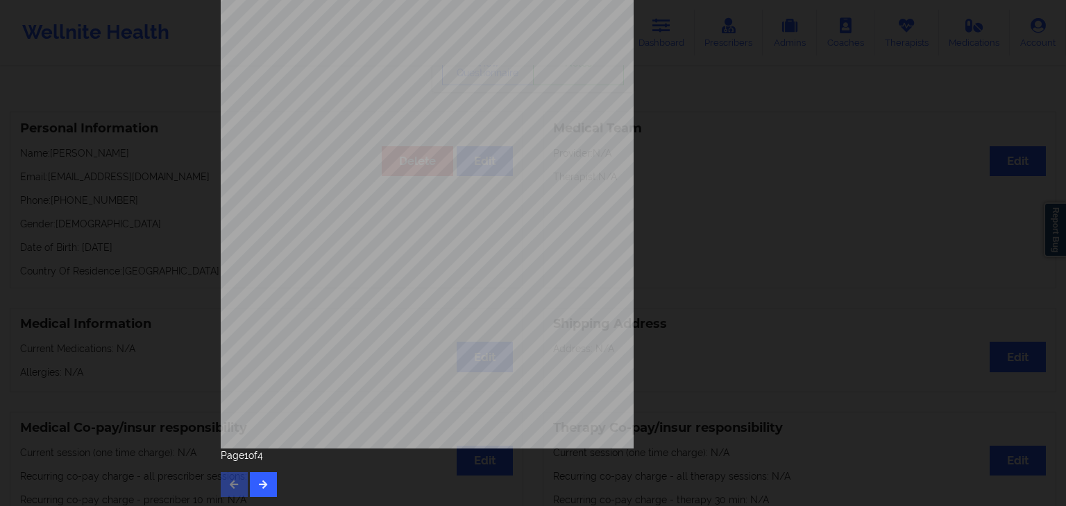
scroll to position [155, 0]
click at [251, 481] on button "button" at bounding box center [263, 484] width 27 height 25
click at [266, 475] on button "button" at bounding box center [263, 484] width 27 height 25
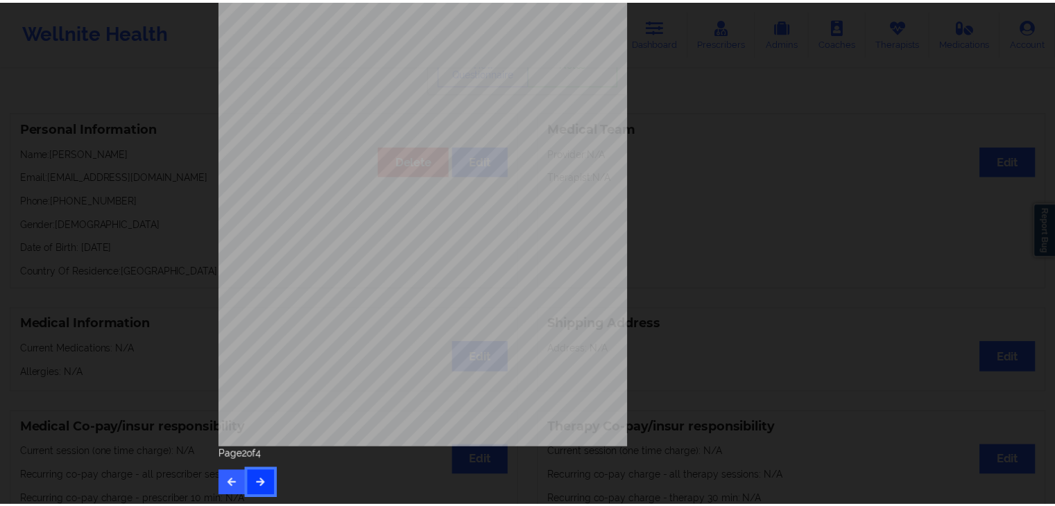
scroll to position [0, 0]
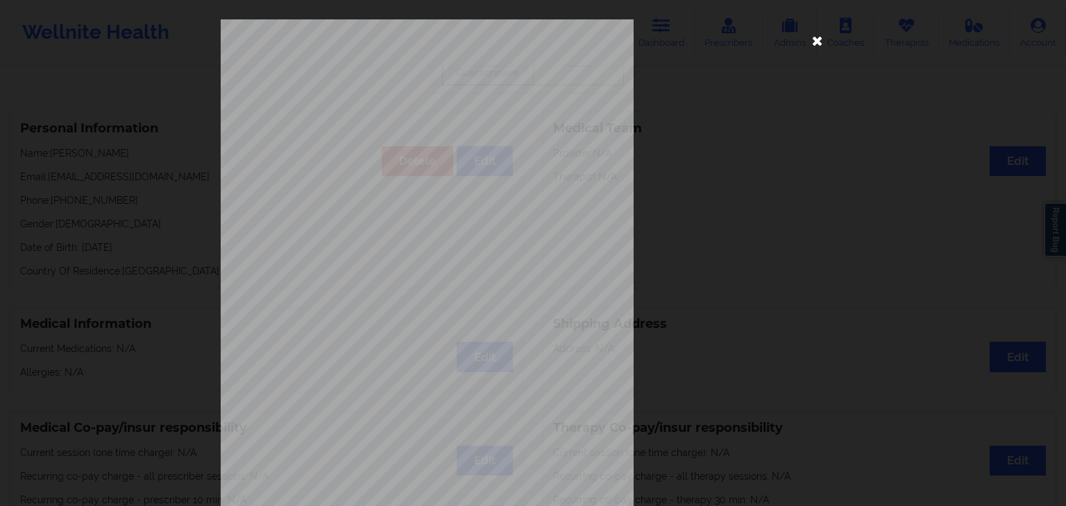
click at [819, 39] on icon at bounding box center [817, 40] width 22 height 22
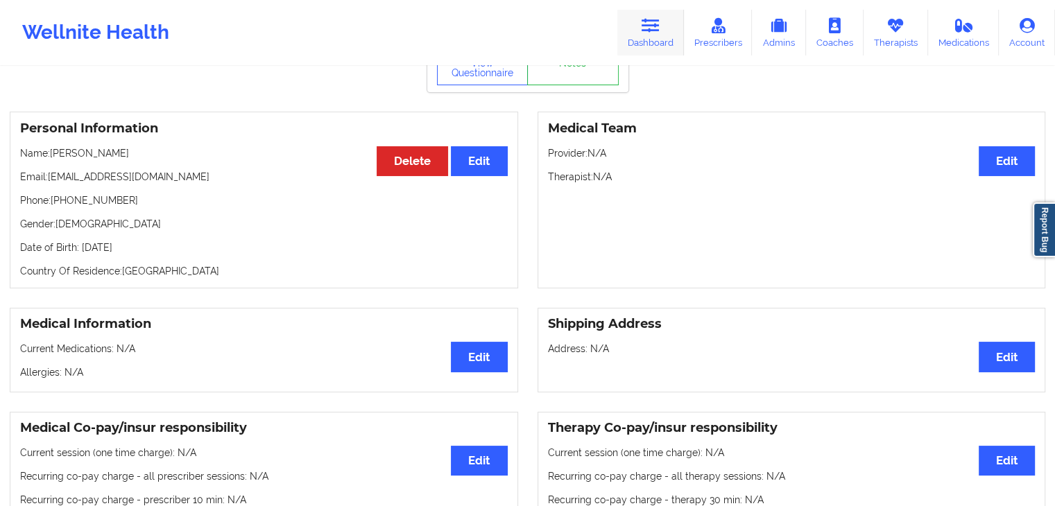
click at [641, 51] on link "Dashboard" at bounding box center [650, 33] width 67 height 46
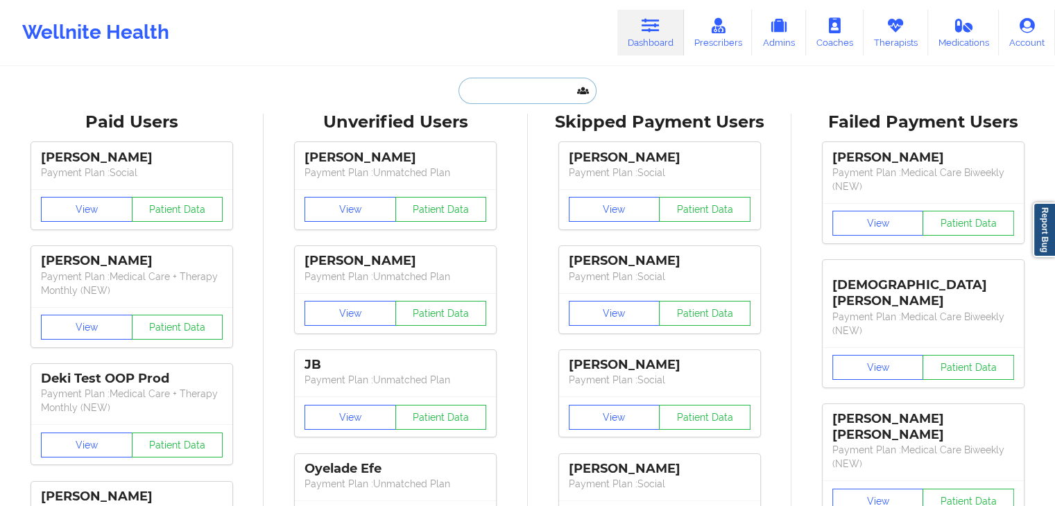
click at [485, 95] on input "text" at bounding box center [527, 91] width 137 height 26
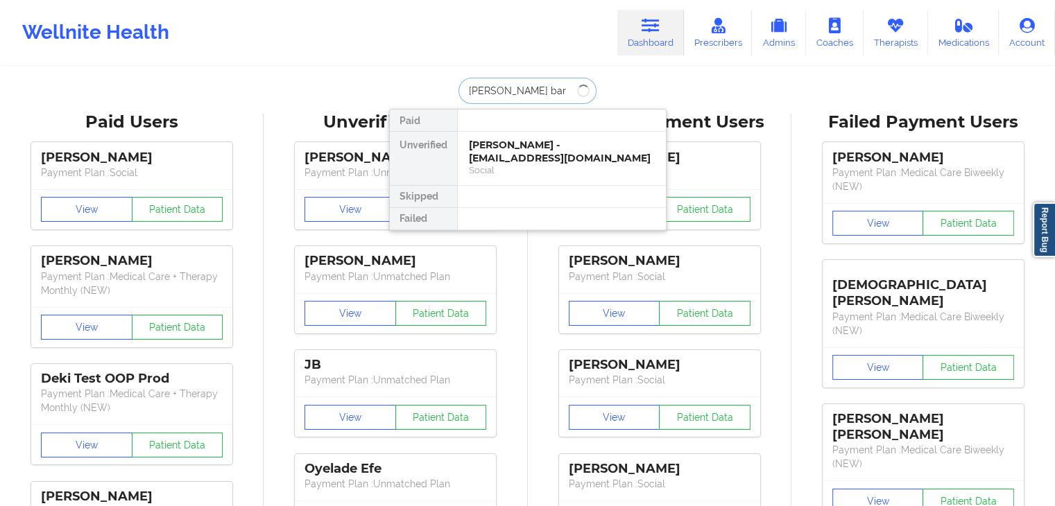
type input "[PERSON_NAME]"
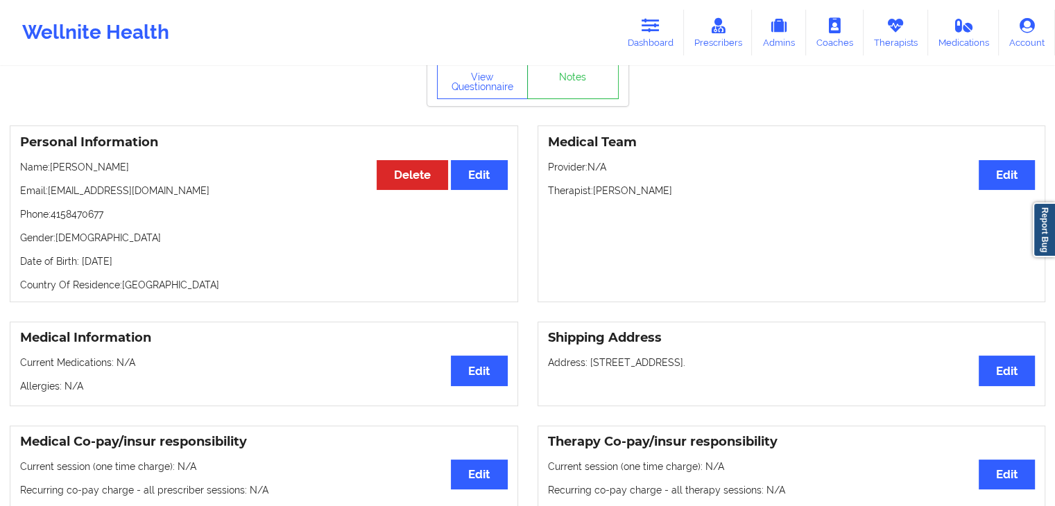
scroll to position [80, 0]
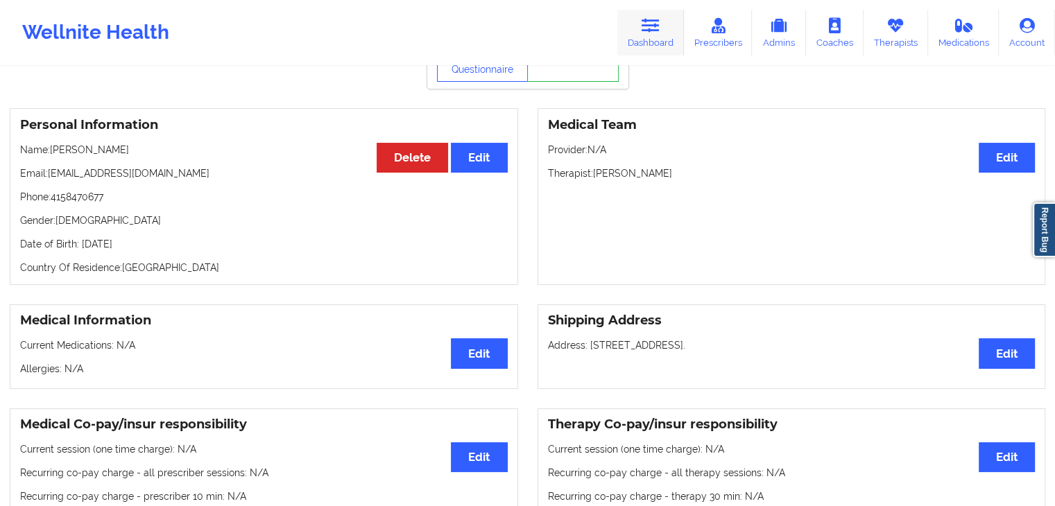
click at [650, 34] on link "Dashboard" at bounding box center [650, 33] width 67 height 46
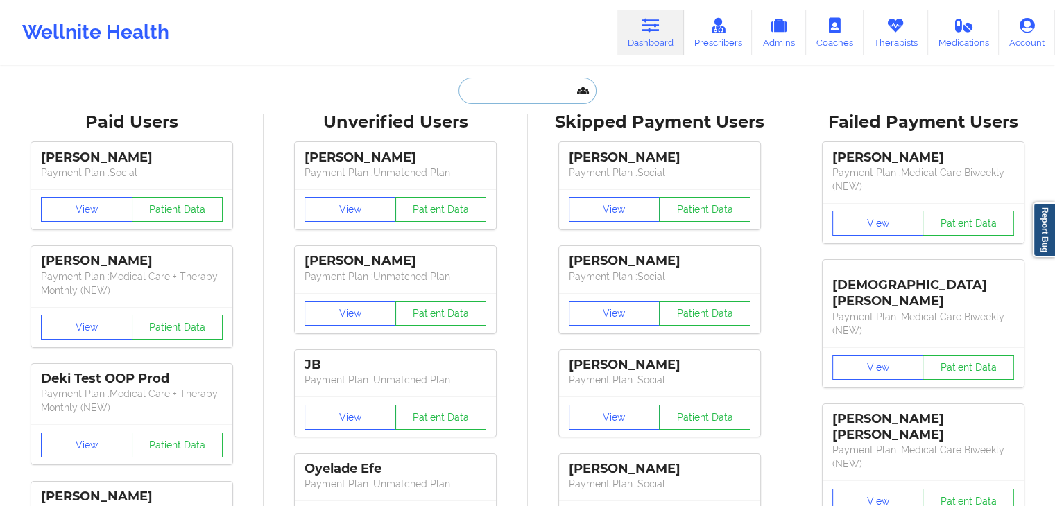
click at [501, 95] on input "text" at bounding box center [527, 91] width 137 height 26
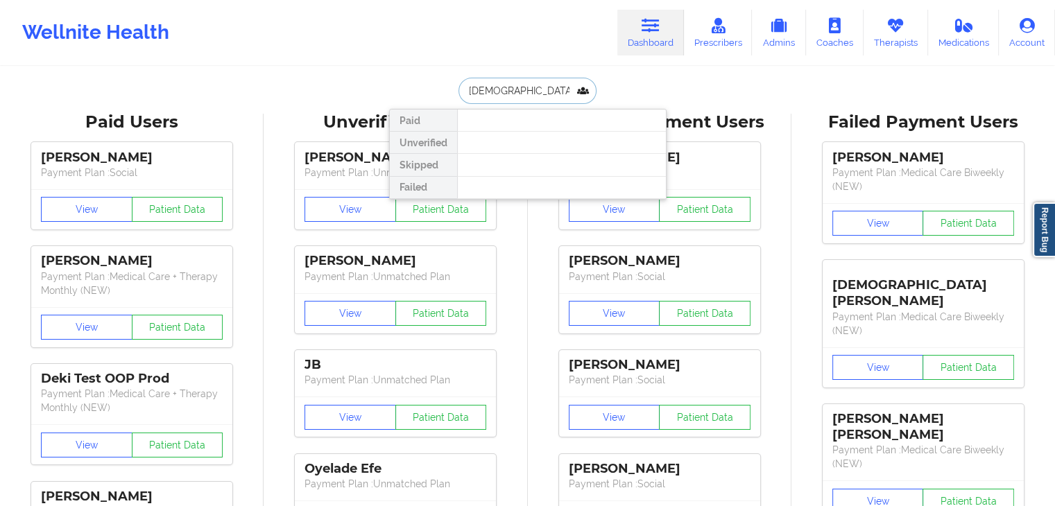
click at [527, 87] on input "[DEMOGRAPHIC_DATA][PERSON_NAME]" at bounding box center [527, 91] width 137 height 26
type input "g"
type input "[DEMOGRAPHIC_DATA] ped"
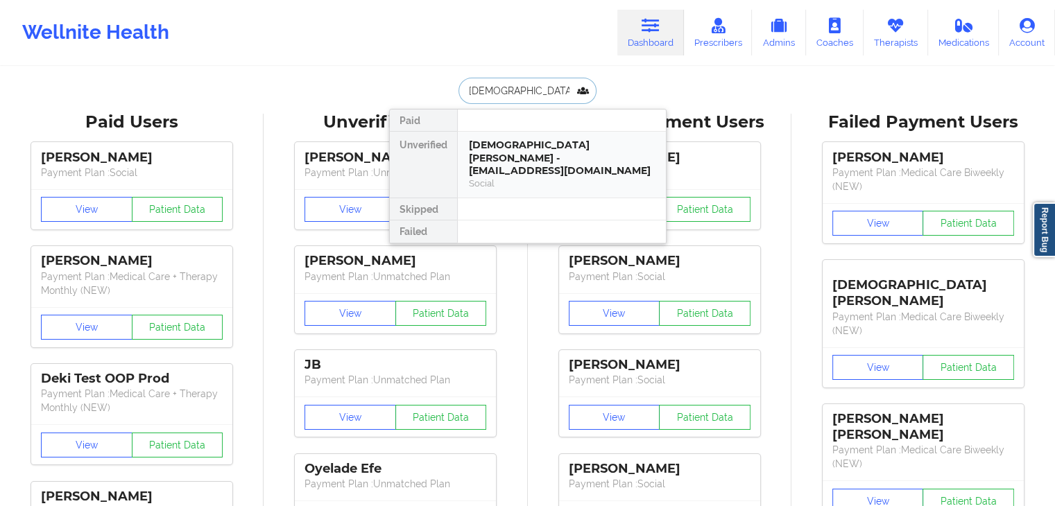
click at [540, 155] on div "[DEMOGRAPHIC_DATA] [PERSON_NAME] - [EMAIL_ADDRESS][DOMAIN_NAME]" at bounding box center [562, 158] width 186 height 39
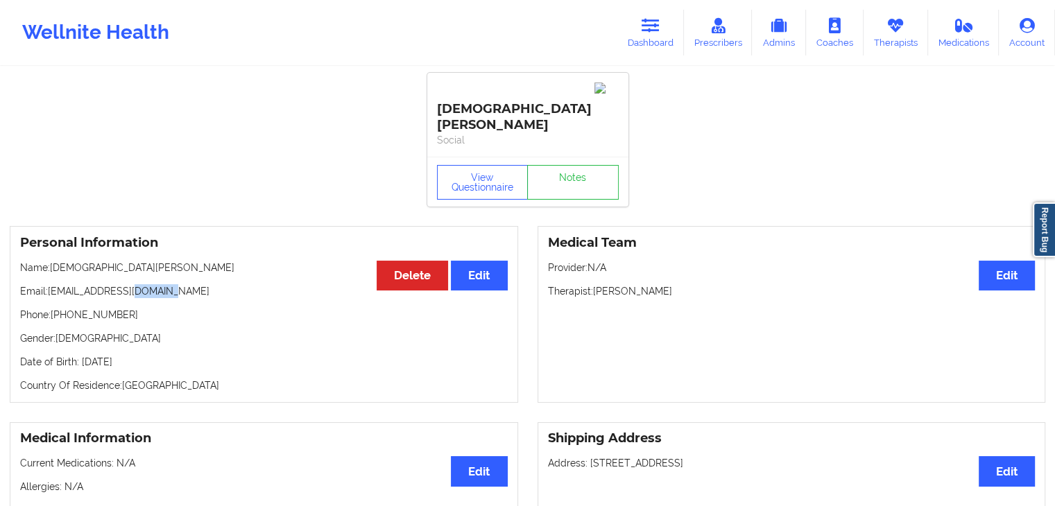
drag, startPoint x: 188, startPoint y: 255, endPoint x: 136, endPoint y: 264, distance: 52.8
click at [136, 284] on p "Email: [EMAIL_ADDRESS][DOMAIN_NAME]" at bounding box center [264, 291] width 488 height 14
drag, startPoint x: 126, startPoint y: 281, endPoint x: 17, endPoint y: 280, distance: 108.9
click at [17, 280] on div "Personal Information Edit Delete Name: [DEMOGRAPHIC_DATA][PERSON_NAME] Email: […" at bounding box center [264, 314] width 509 height 177
copy p "Phone: [PHONE_NUMBER]"
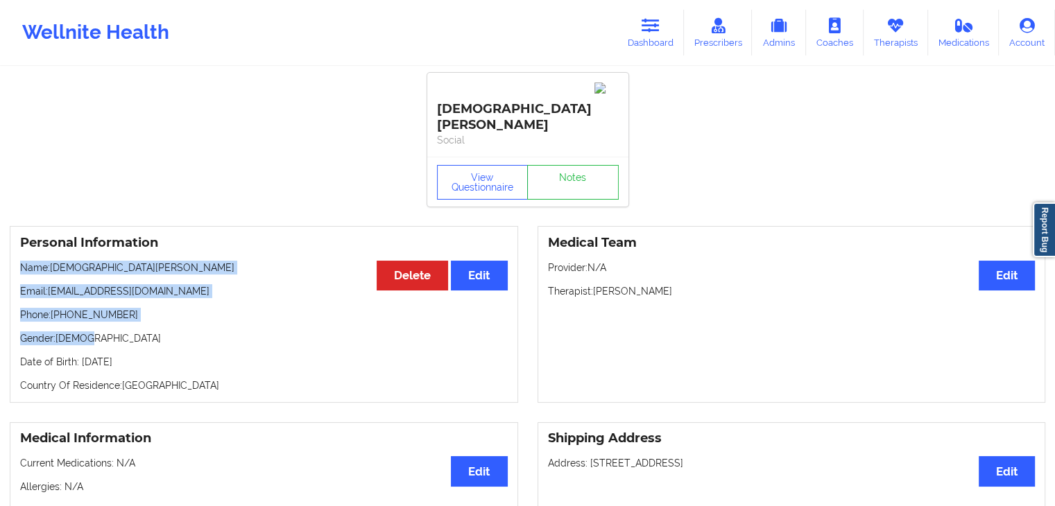
drag, startPoint x: 19, startPoint y: 228, endPoint x: 126, endPoint y: 296, distance: 126.6
click at [126, 296] on div "Personal Information Edit Delete Name: [DEMOGRAPHIC_DATA][PERSON_NAME] Email: […" at bounding box center [264, 314] width 509 height 177
copy div "Name: [DEMOGRAPHIC_DATA][PERSON_NAME] Email: [EMAIL_ADDRESS][DOMAIN_NAME] Phone…"
click at [663, 21] on link "Dashboard" at bounding box center [650, 33] width 67 height 46
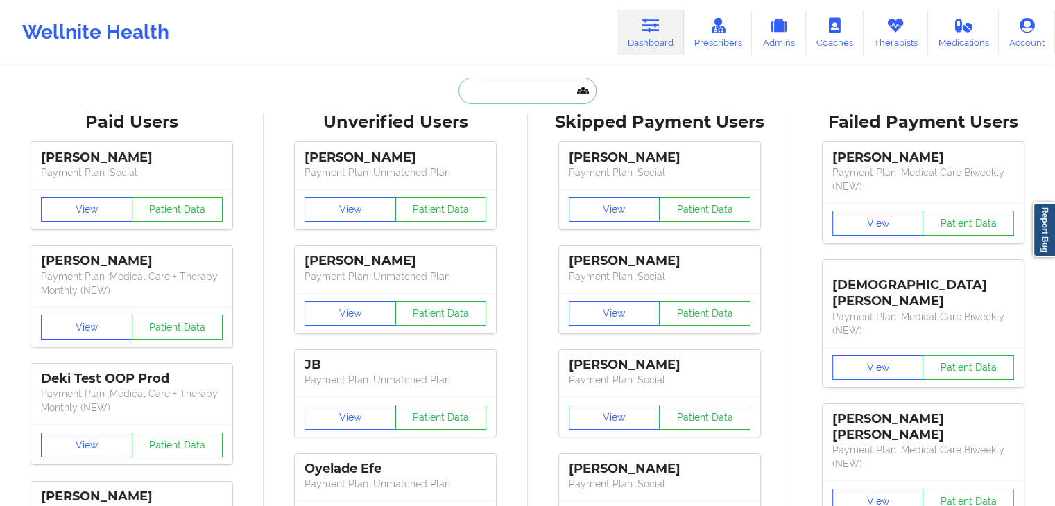
click at [495, 88] on input "text" at bounding box center [527, 91] width 137 height 26
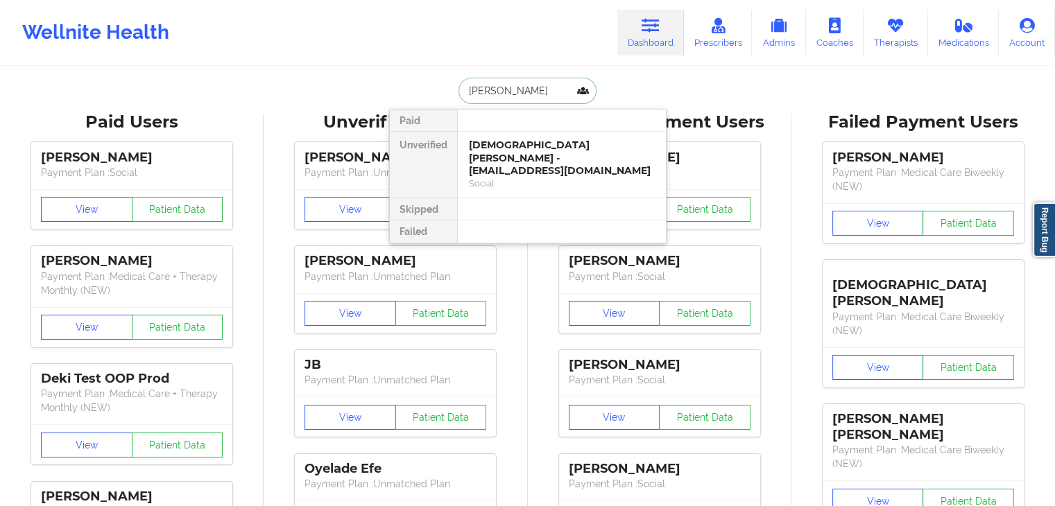
type input "[PERSON_NAME]"
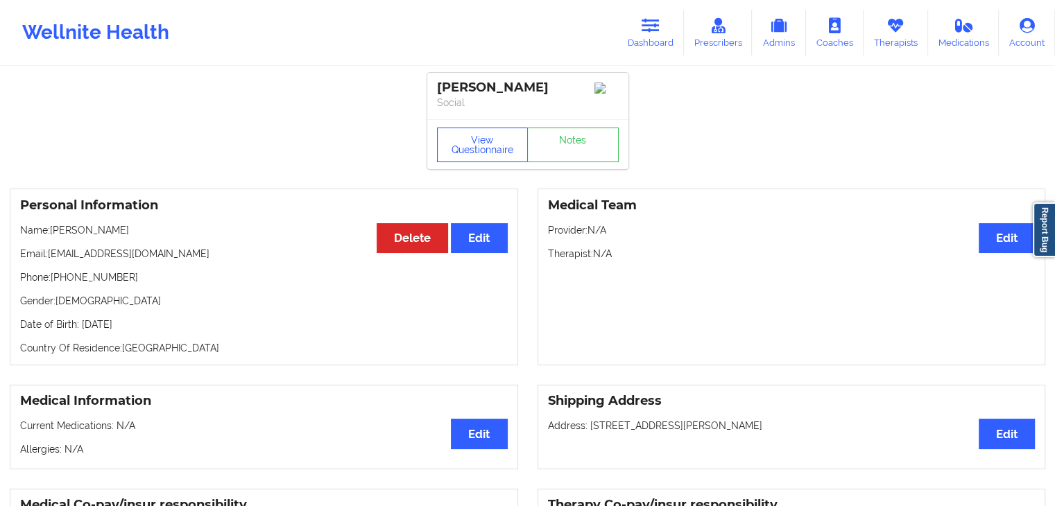
drag, startPoint x: 430, startPoint y: 142, endPoint x: 450, endPoint y: 145, distance: 19.7
click at [450, 145] on div "View Questionnaire Notes" at bounding box center [527, 144] width 201 height 50
click at [450, 145] on button "View Questionnaire" at bounding box center [483, 145] width 92 height 35
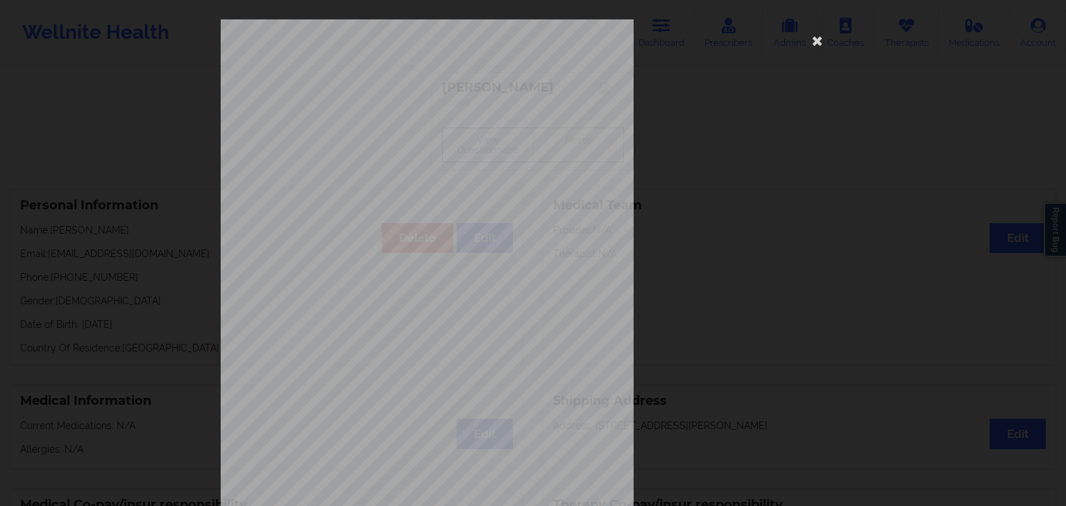
scroll to position [155, 0]
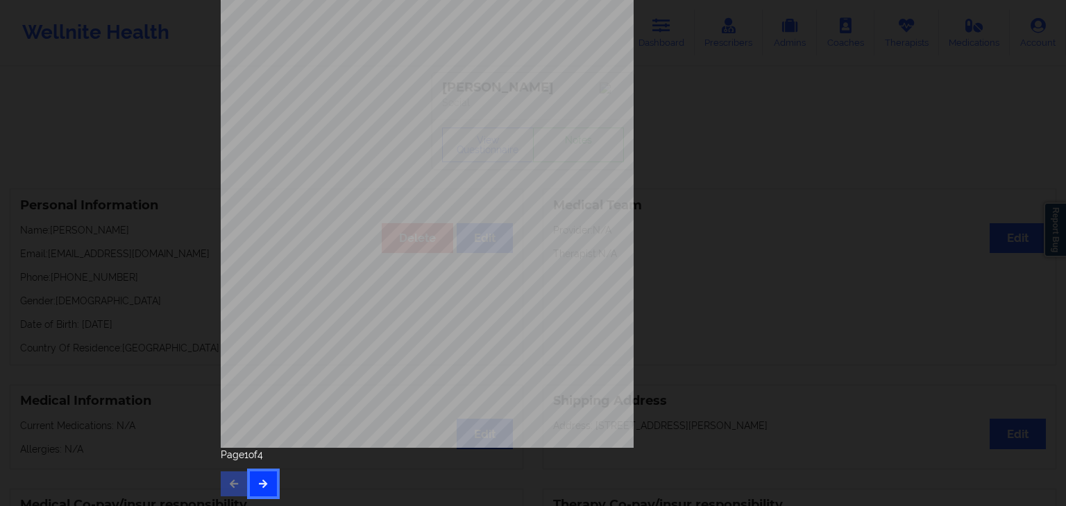
click at [257, 479] on icon "button" at bounding box center [263, 483] width 12 height 8
click at [259, 481] on icon "button" at bounding box center [263, 483] width 12 height 8
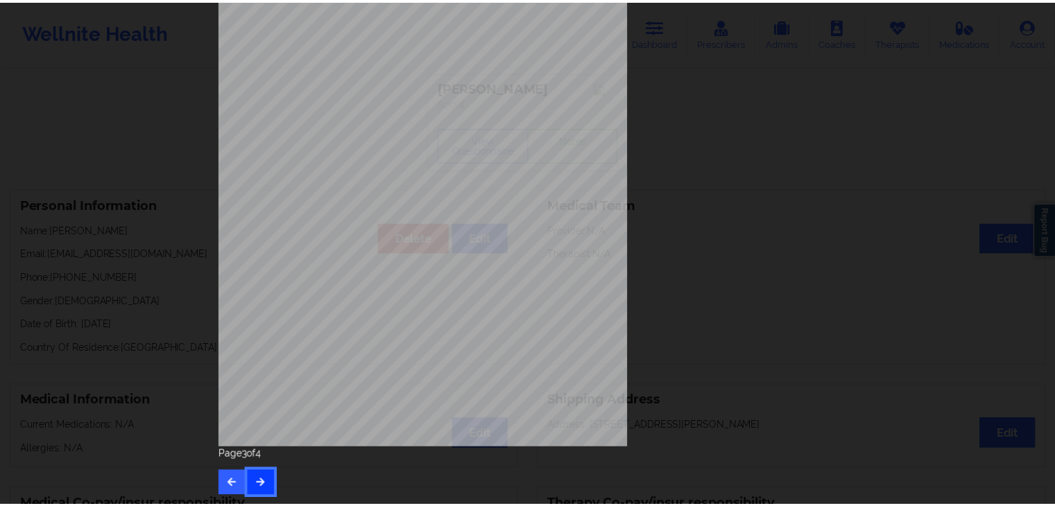
scroll to position [0, 0]
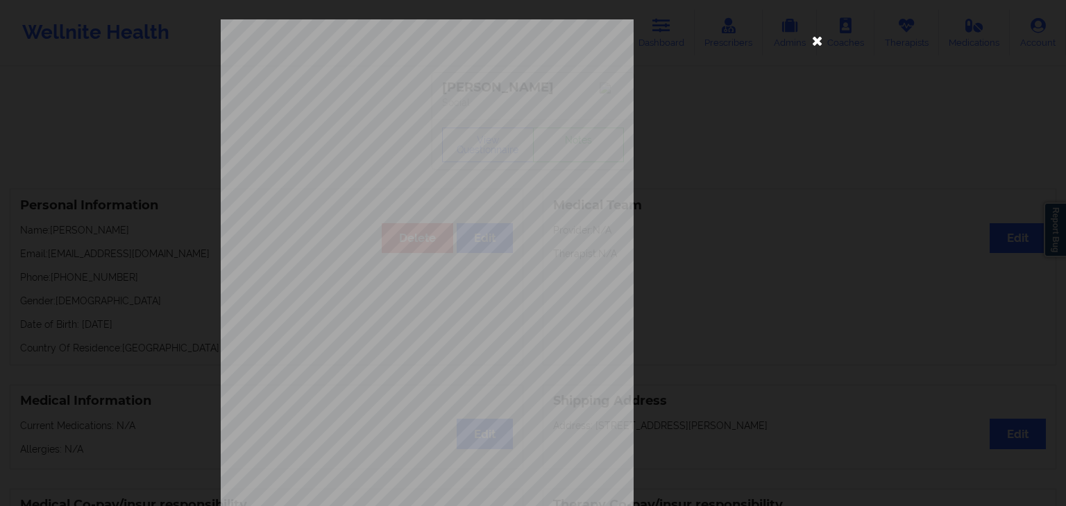
click at [811, 40] on icon at bounding box center [817, 40] width 22 height 22
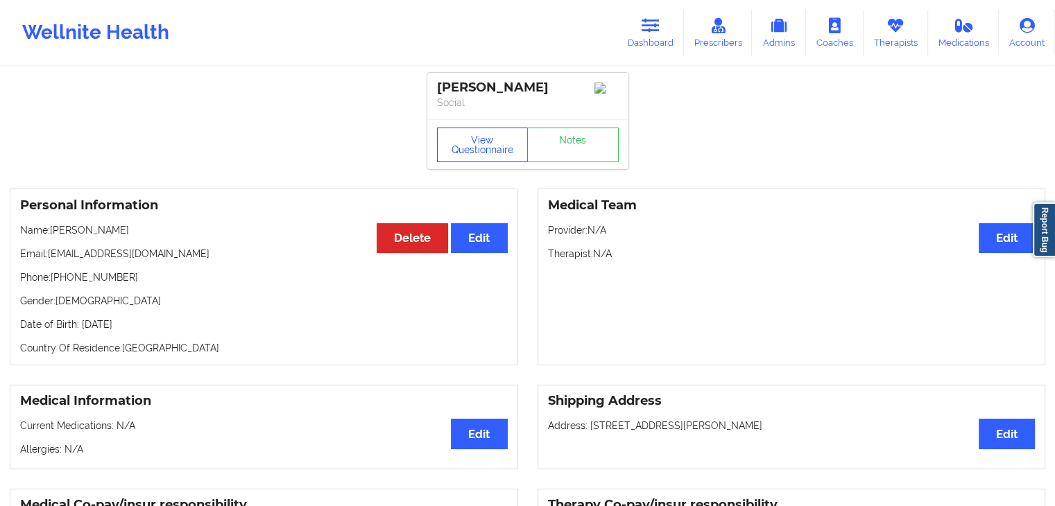
click at [442, 162] on button "View Questionnaire" at bounding box center [483, 145] width 92 height 35
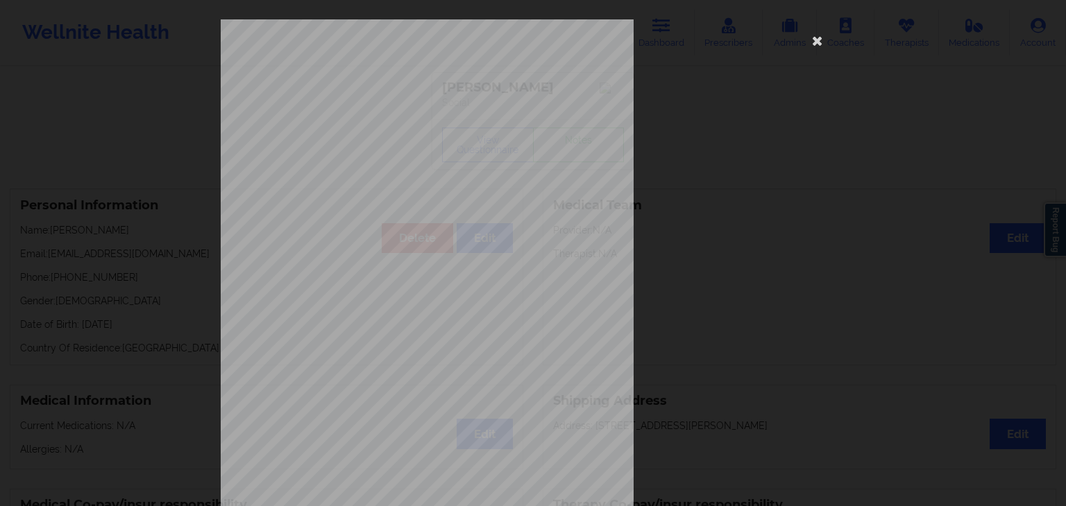
click at [802, 49] on div "commercial Insurance Member ID for patient Vmyh69135023 Insurance company name …" at bounding box center [533, 311] width 624 height 584
click at [814, 37] on icon at bounding box center [817, 40] width 22 height 22
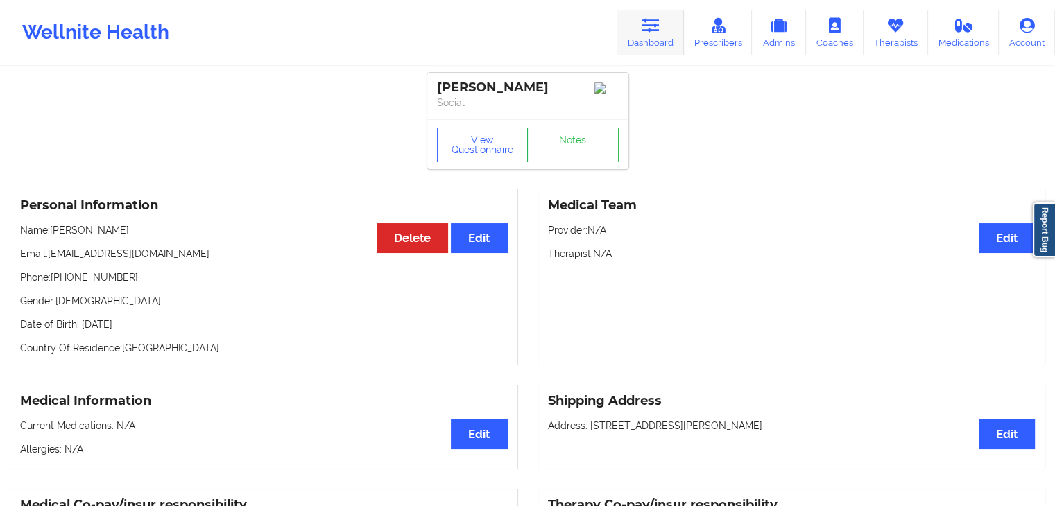
click at [652, 28] on icon at bounding box center [651, 25] width 18 height 15
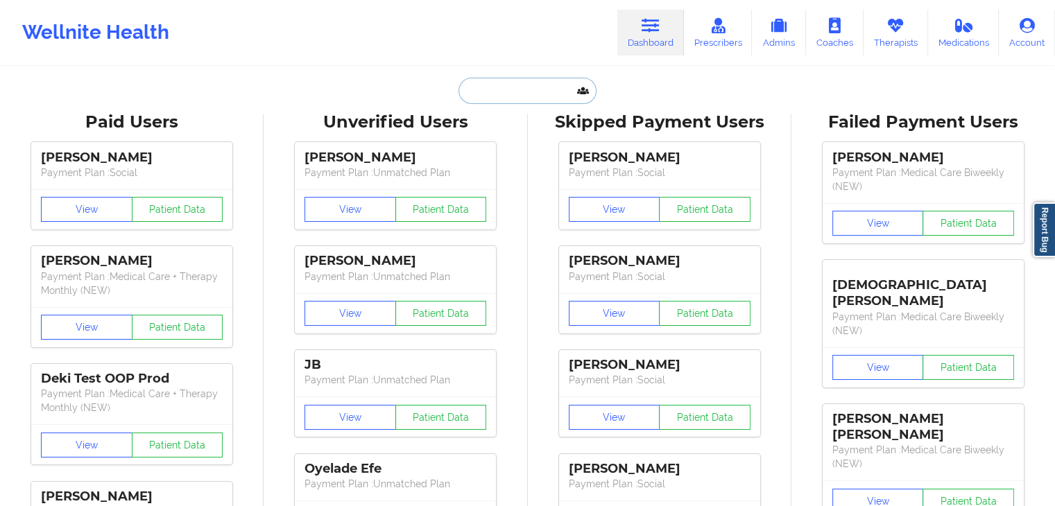
click at [528, 94] on input "text" at bounding box center [527, 91] width 137 height 26
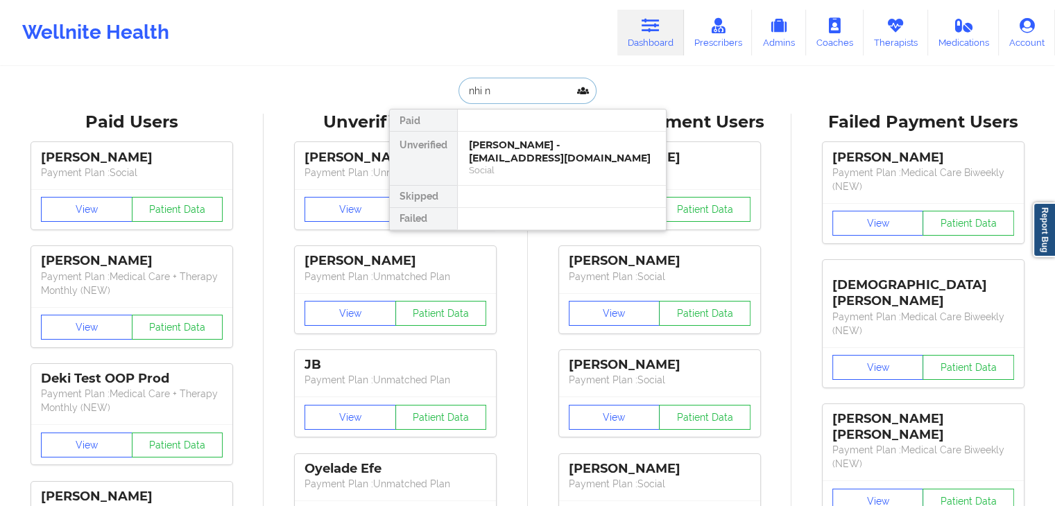
type input "[PERSON_NAME]"
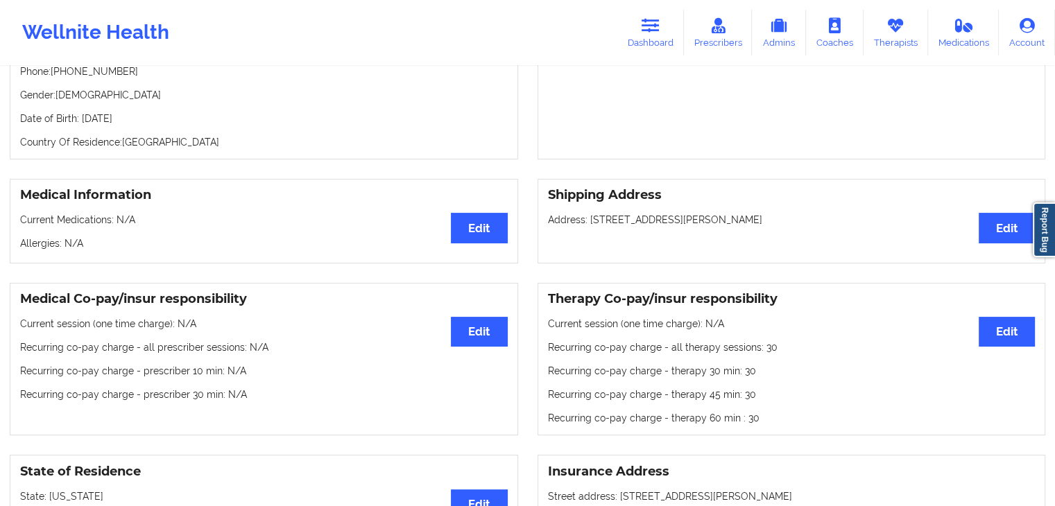
scroll to position [216, 0]
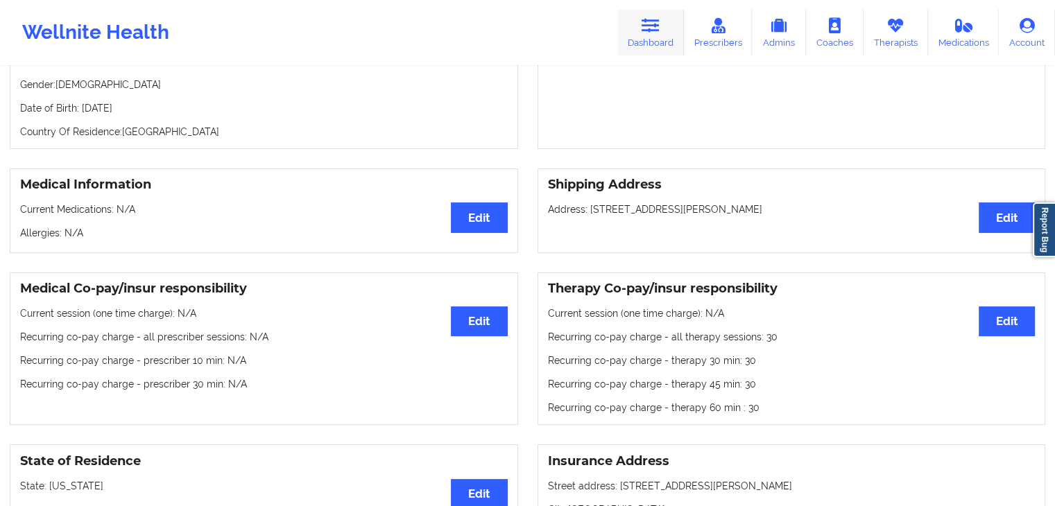
click at [641, 28] on link "Dashboard" at bounding box center [650, 33] width 67 height 46
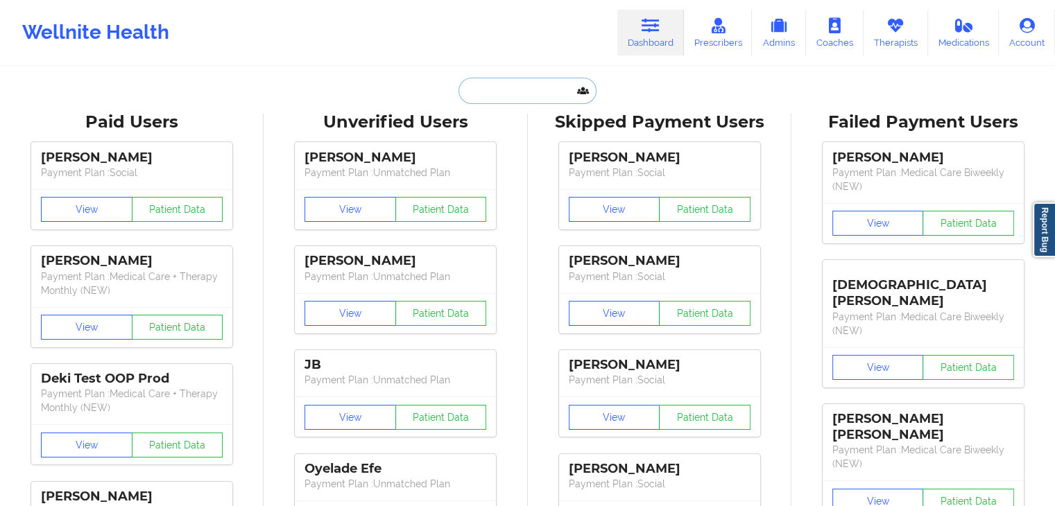
click at [504, 89] on input "text" at bounding box center [527, 91] width 137 height 26
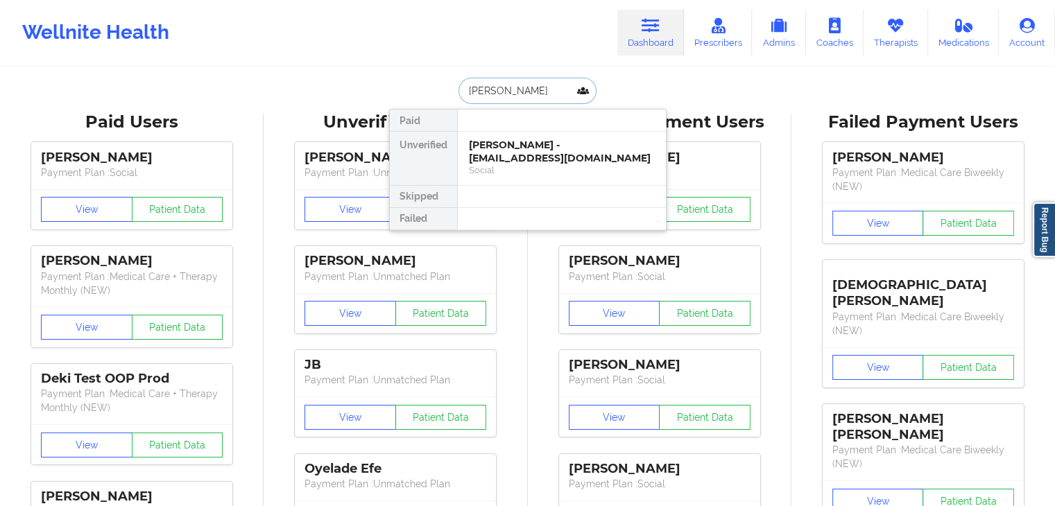
type input "[PERSON_NAME]"
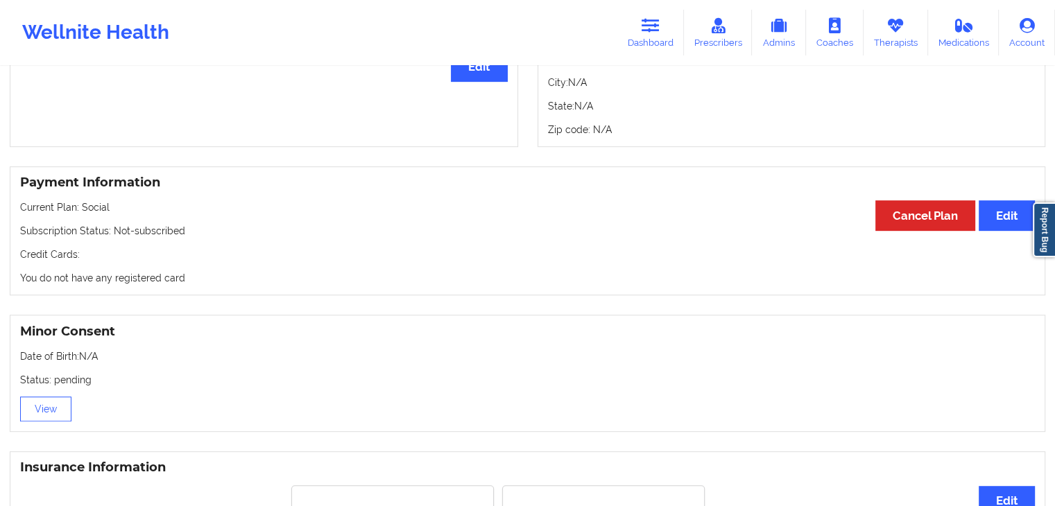
scroll to position [635, 0]
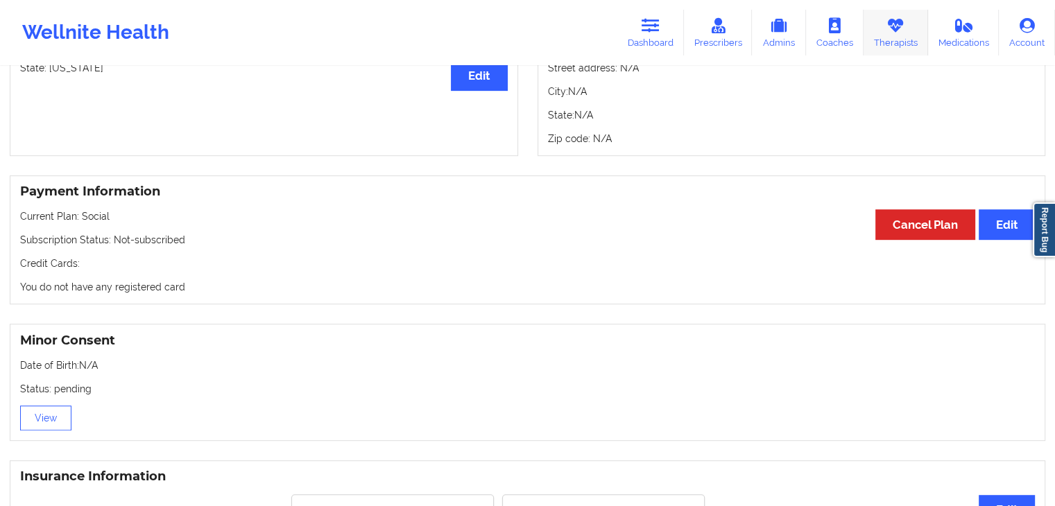
click at [900, 37] on link "Therapists" at bounding box center [896, 33] width 65 height 46
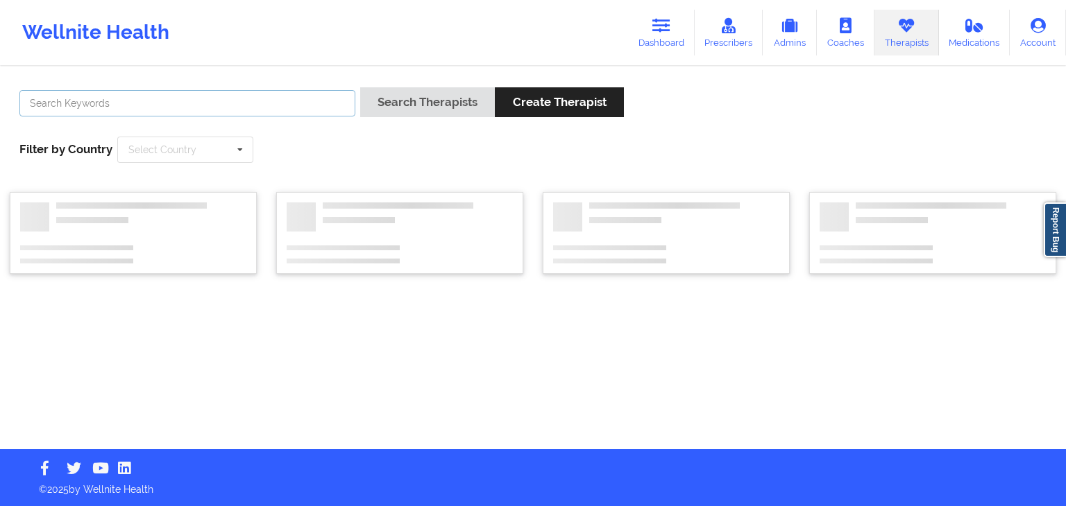
click at [230, 99] on input "text" at bounding box center [187, 103] width 336 height 26
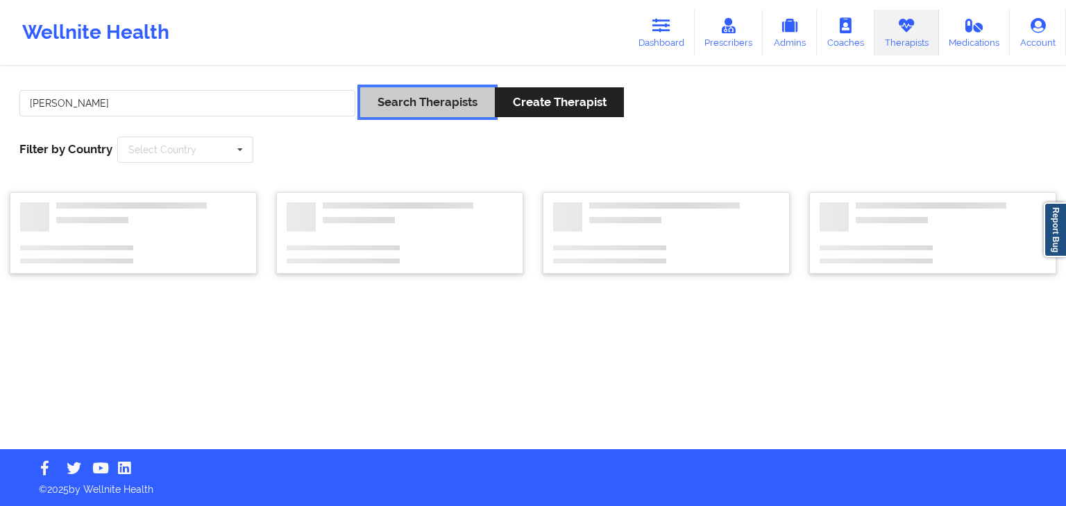
click at [407, 103] on button "Search Therapists" at bounding box center [427, 102] width 135 height 30
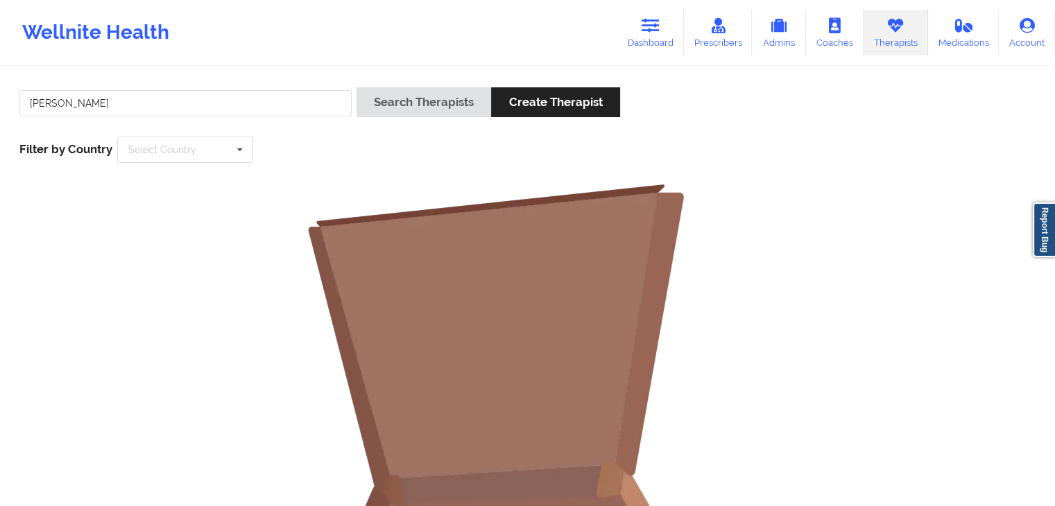
drag, startPoint x: 216, startPoint y: 117, endPoint x: 86, endPoint y: 92, distance: 132.7
click at [86, 92] on div "[PERSON_NAME]" at bounding box center [186, 107] width 342 height 40
drag, startPoint x: 122, startPoint y: 103, endPoint x: 58, endPoint y: 99, distance: 64.0
click at [58, 99] on input "[PERSON_NAME]" at bounding box center [185, 103] width 332 height 26
type input "[PERSON_NAME]"
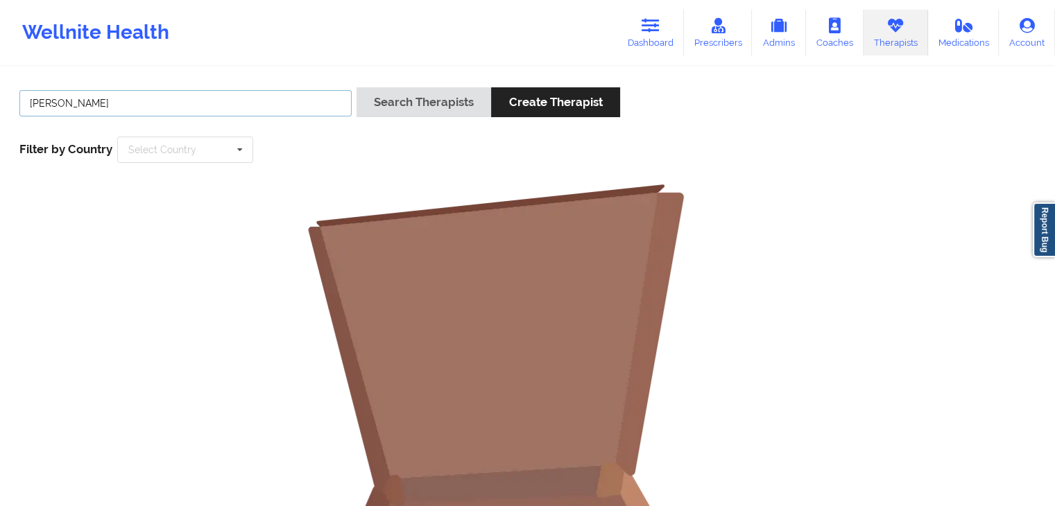
click at [357, 87] on button "Search Therapists" at bounding box center [424, 102] width 135 height 30
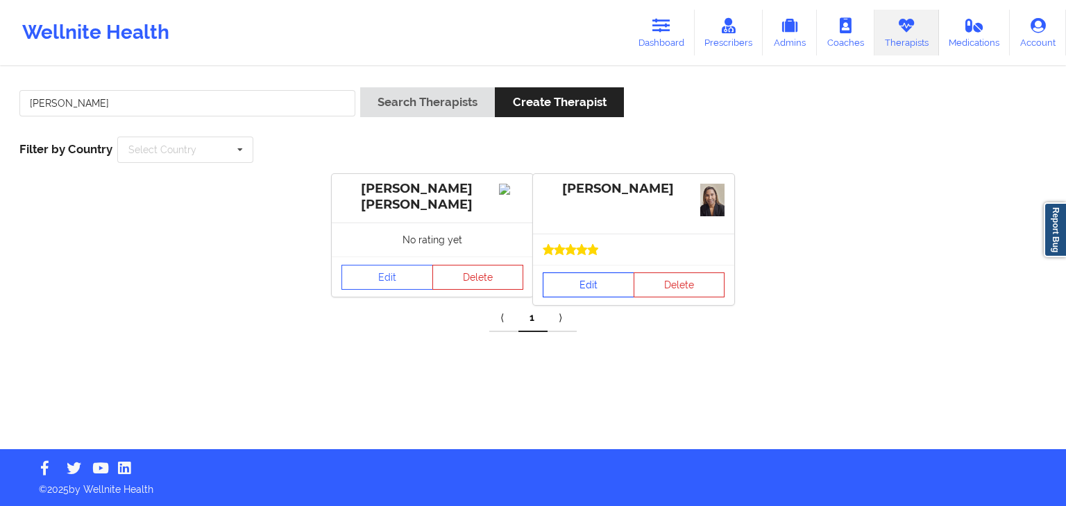
click at [605, 289] on link "Edit" at bounding box center [589, 285] width 92 height 25
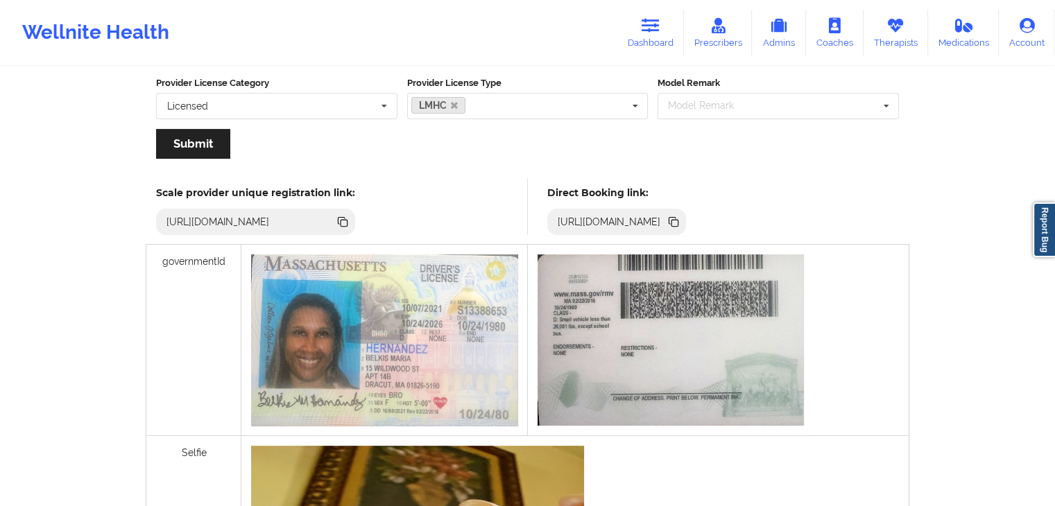
scroll to position [305, 0]
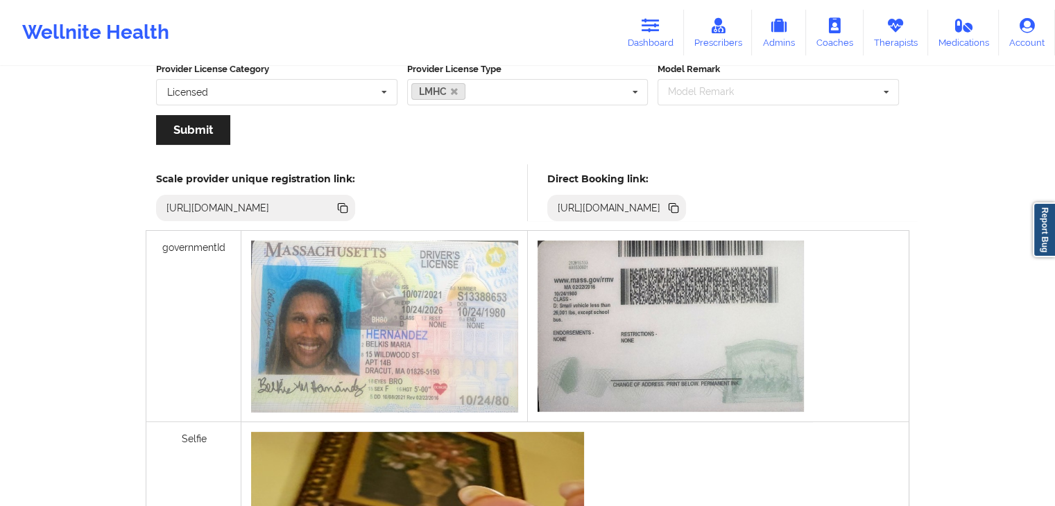
click at [678, 207] on icon at bounding box center [675, 209] width 7 height 7
